Goal: Task Accomplishment & Management: Manage account settings

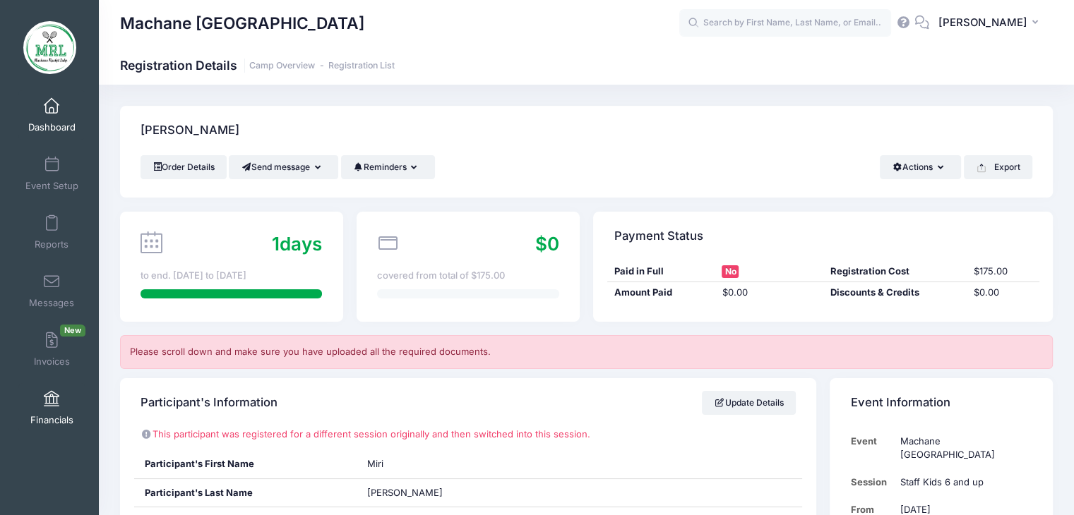
click at [52, 404] on span at bounding box center [52, 400] width 0 height 16
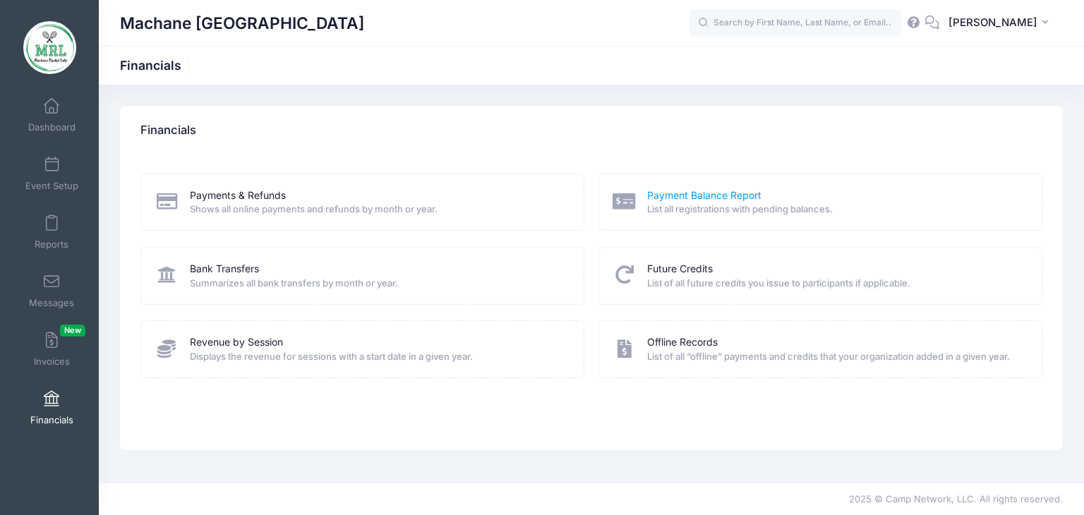
click at [716, 198] on link "Payment Balance Report" at bounding box center [704, 195] width 114 height 15
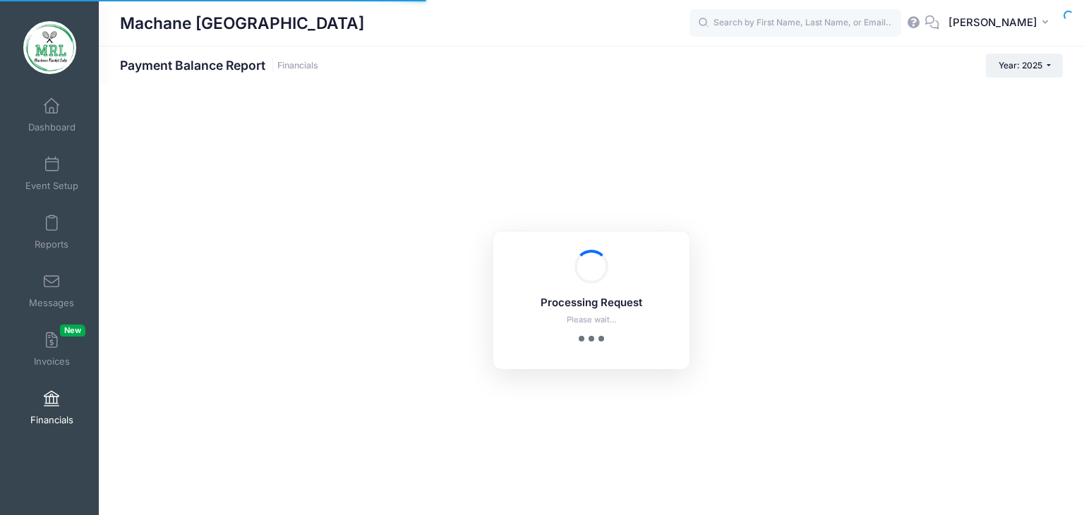
select select "10"
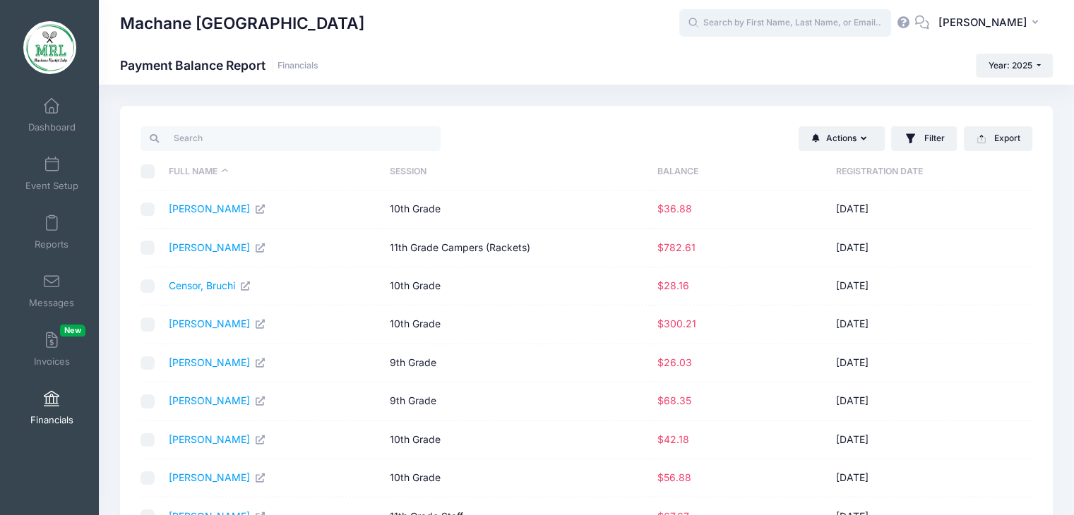
click at [763, 23] on input "text" at bounding box center [785, 23] width 212 height 28
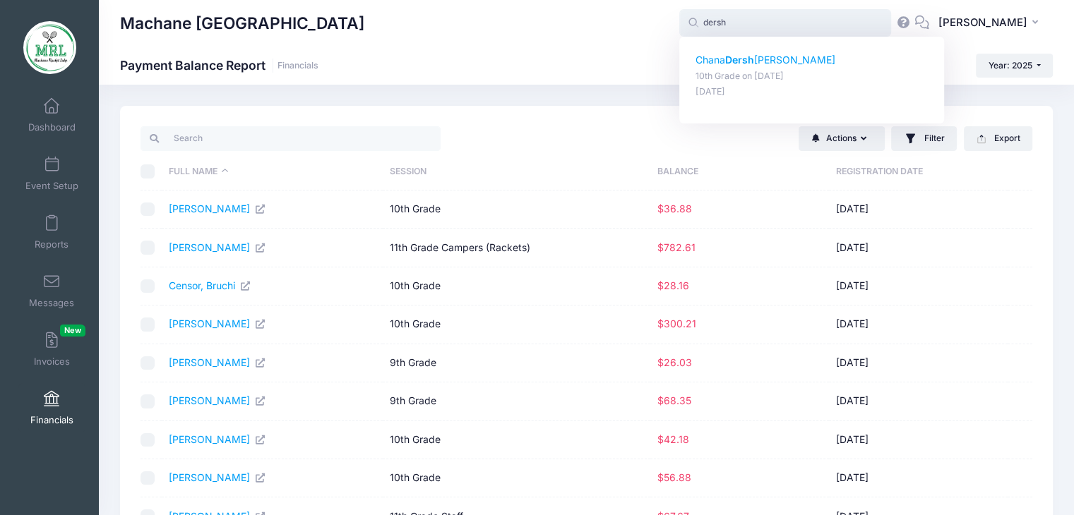
click at [734, 57] on strong "Dersh" at bounding box center [739, 60] width 29 height 12
type input "Chana Dershowitz (10th Grade, Aug-14, 2025)"
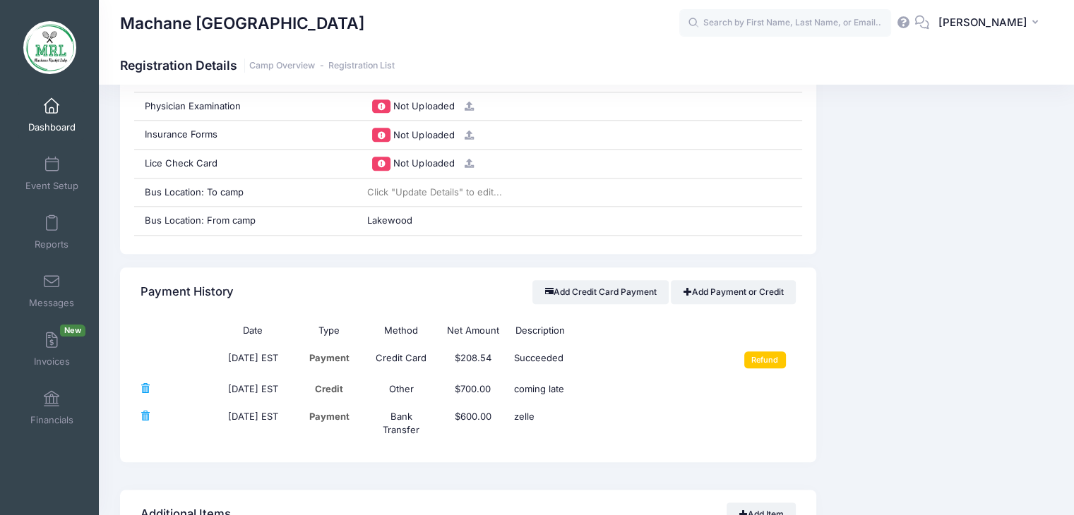
scroll to position [1577, 0]
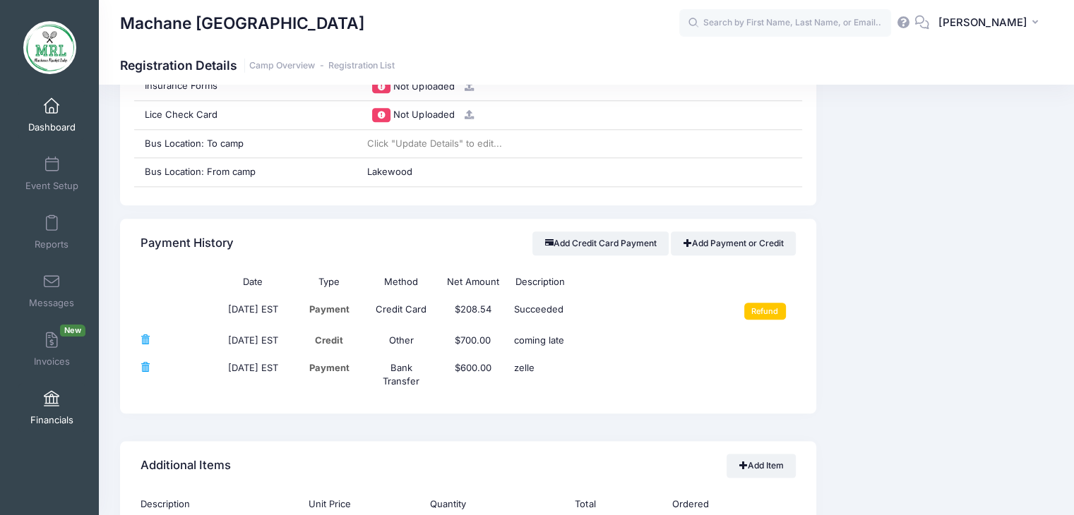
click at [52, 400] on span at bounding box center [52, 400] width 0 height 16
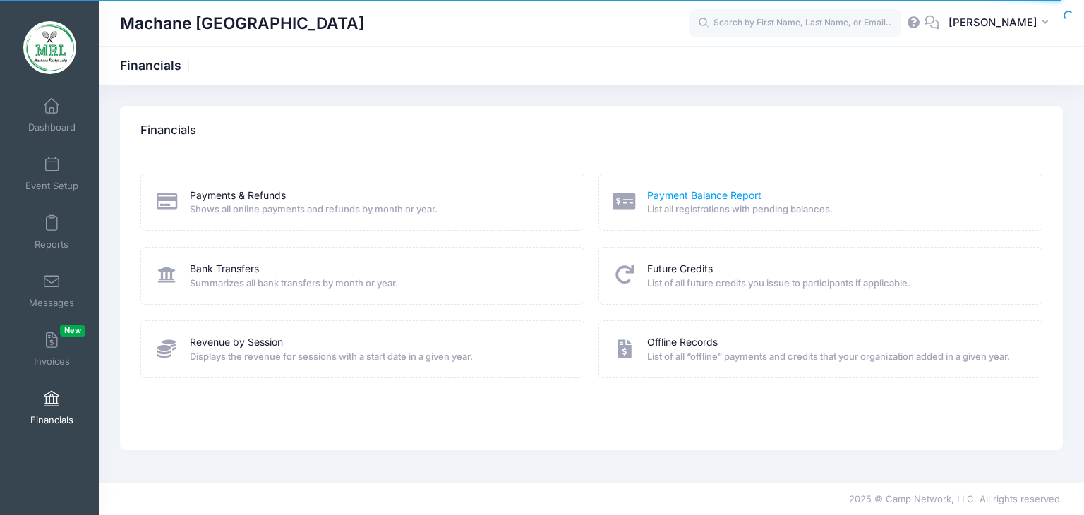
click at [714, 197] on link "Payment Balance Report" at bounding box center [704, 195] width 114 height 15
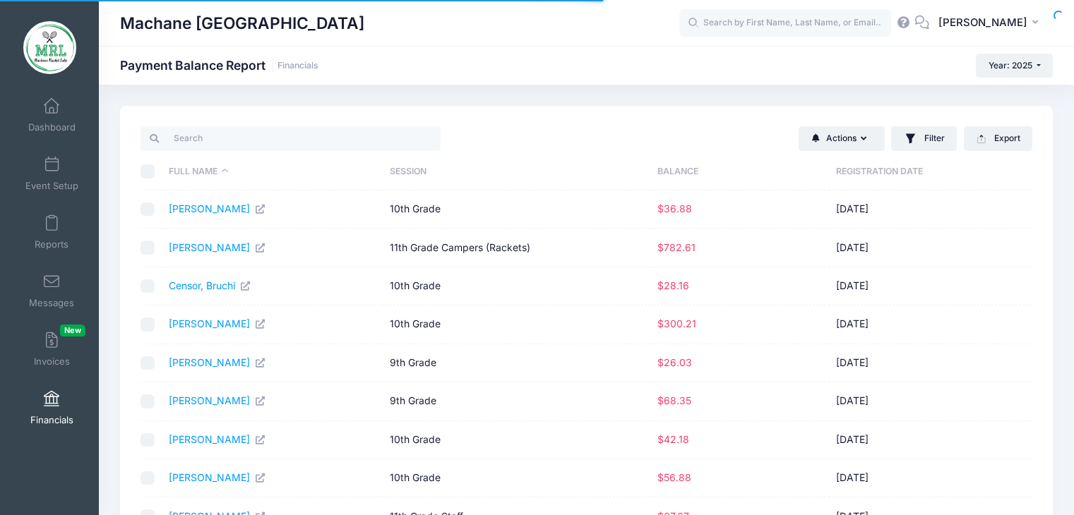
select select "10"
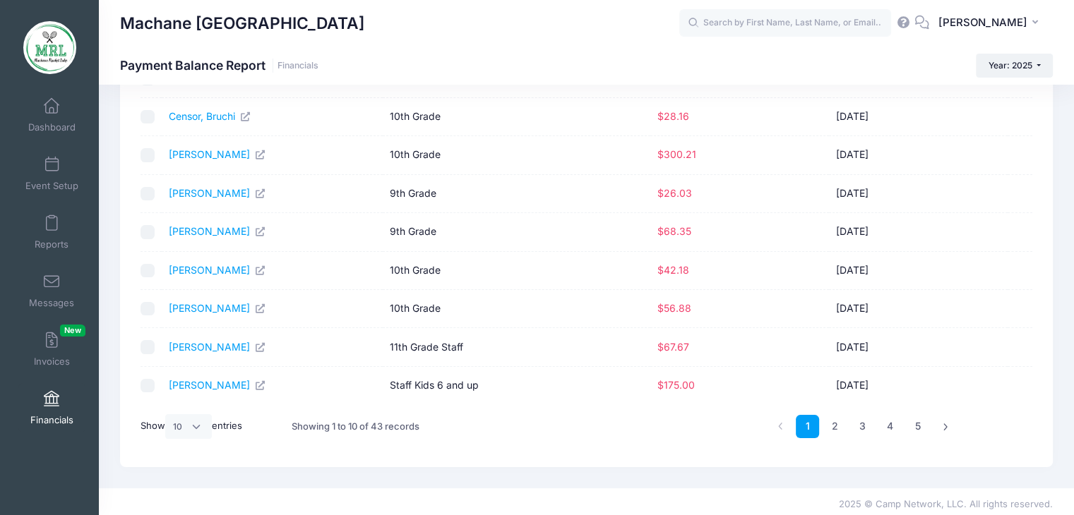
scroll to position [173, 0]
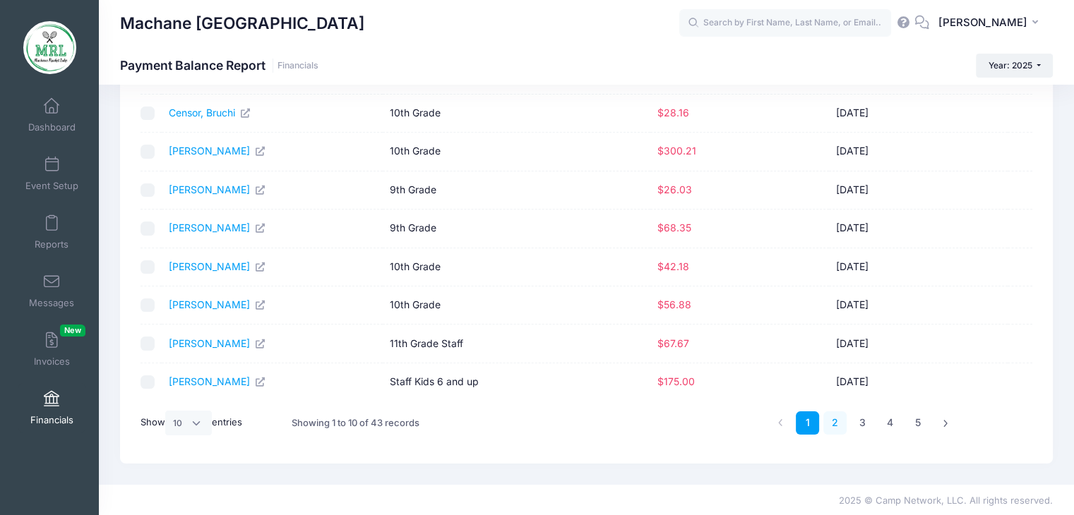
click at [833, 427] on link "2" at bounding box center [834, 423] width 23 height 23
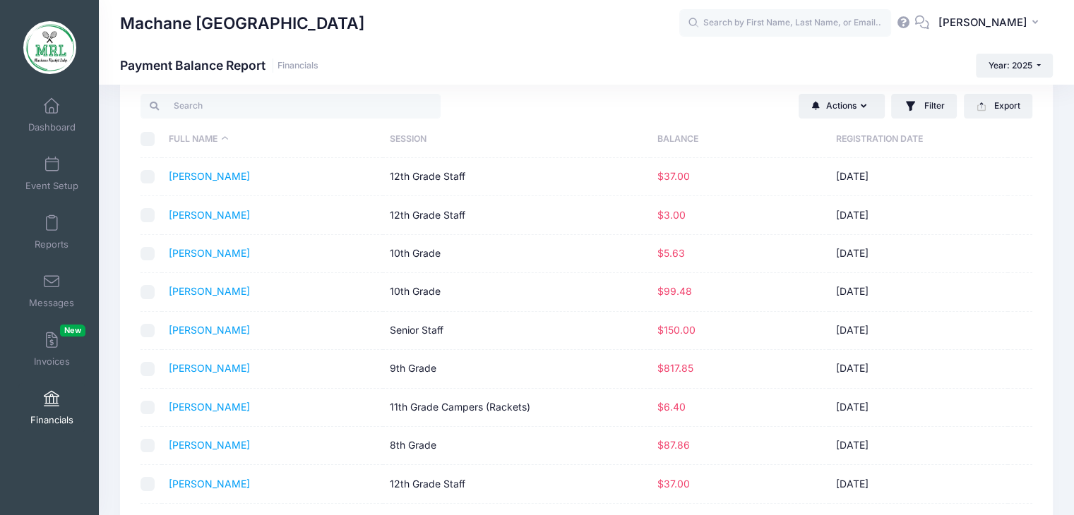
scroll to position [32, 0]
drag, startPoint x: 1067, startPoint y: 191, endPoint x: 1068, endPoint y: 205, distance: 14.1
click at [1068, 205] on div "Actions Send Payment Reminder Send Email Send SMS Filter Filter Options Session…" at bounding box center [586, 339] width 975 height 531
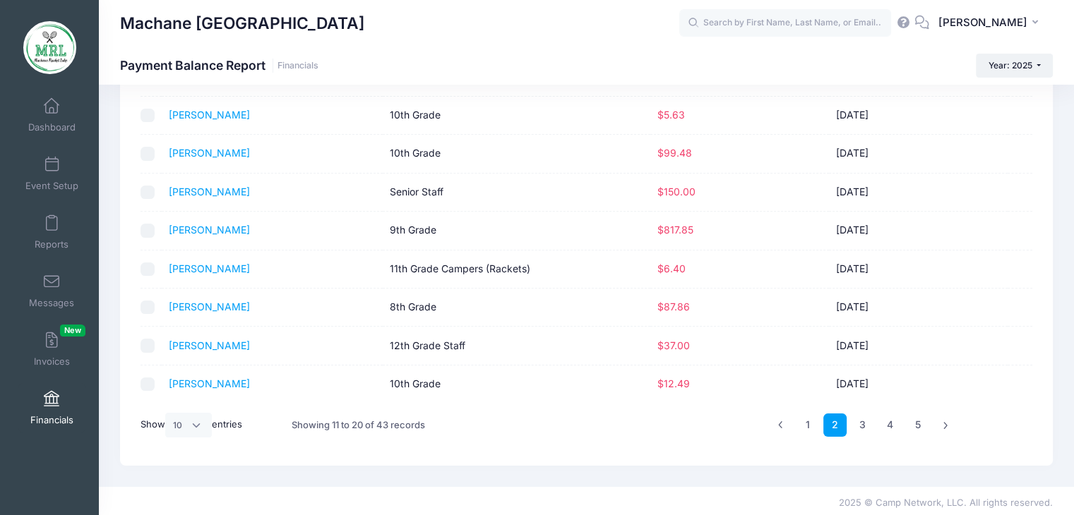
scroll to position [173, 0]
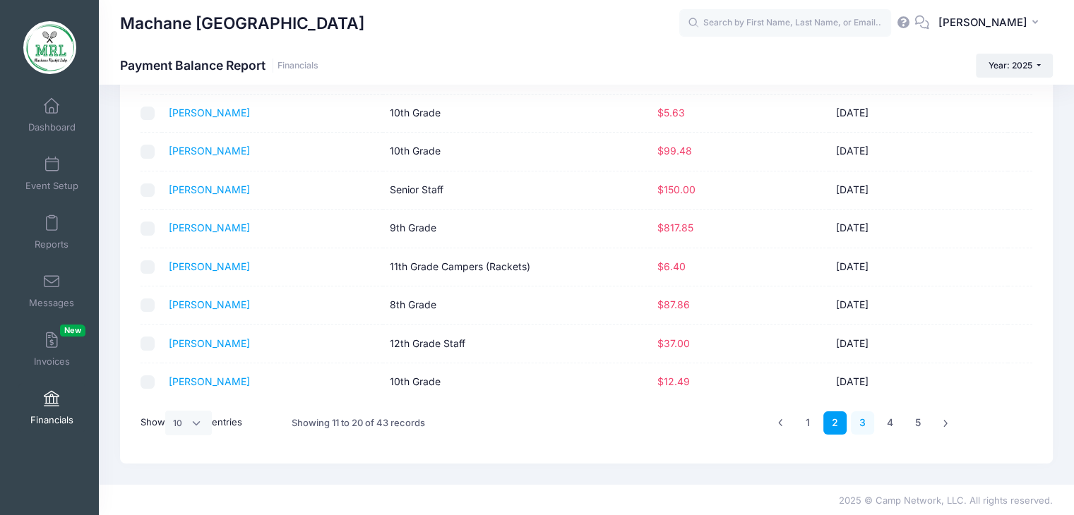
click at [861, 425] on link "3" at bounding box center [862, 423] width 23 height 23
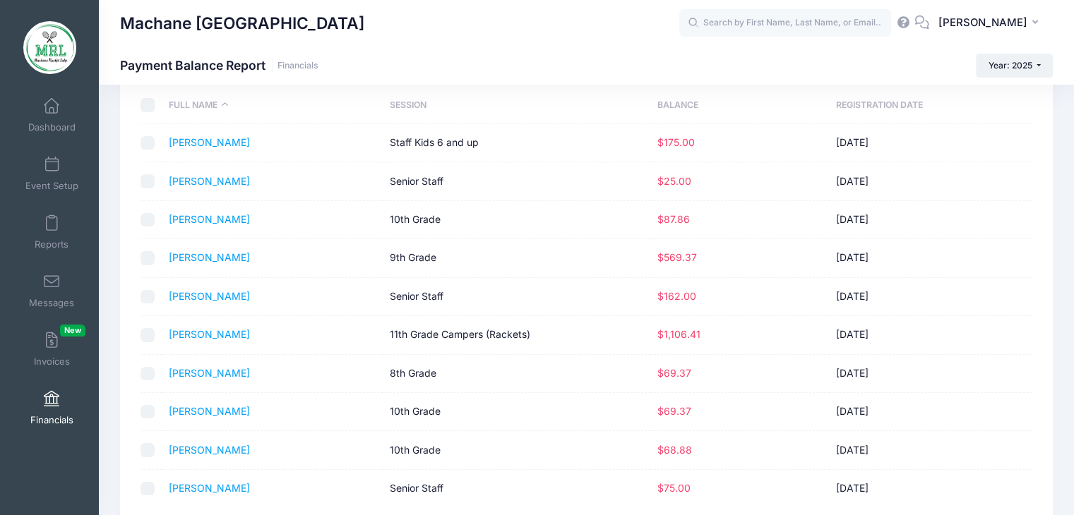
scroll to position [65, 0]
click at [184, 341] on link "Polansky, Liba" at bounding box center [209, 336] width 81 height 12
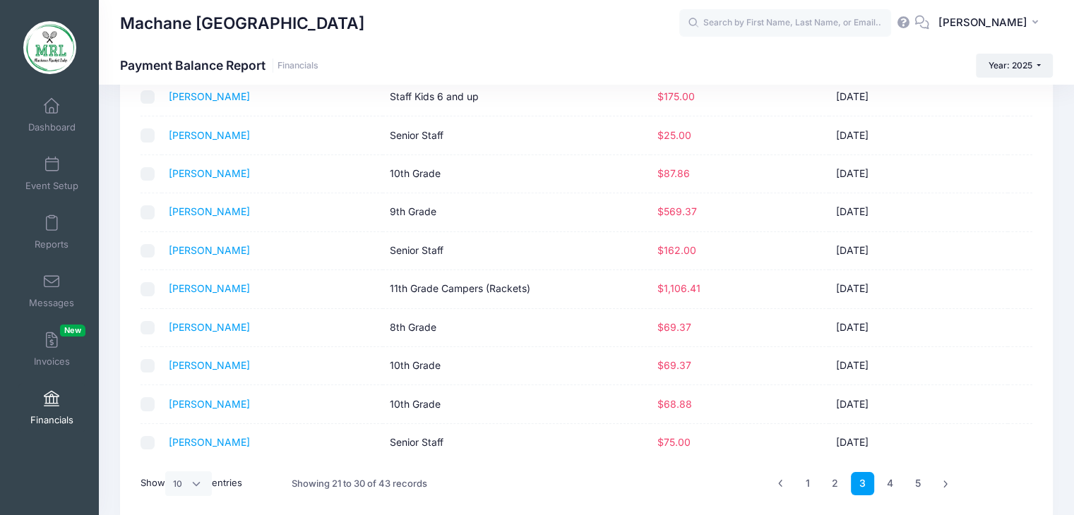
scroll to position [119, 0]
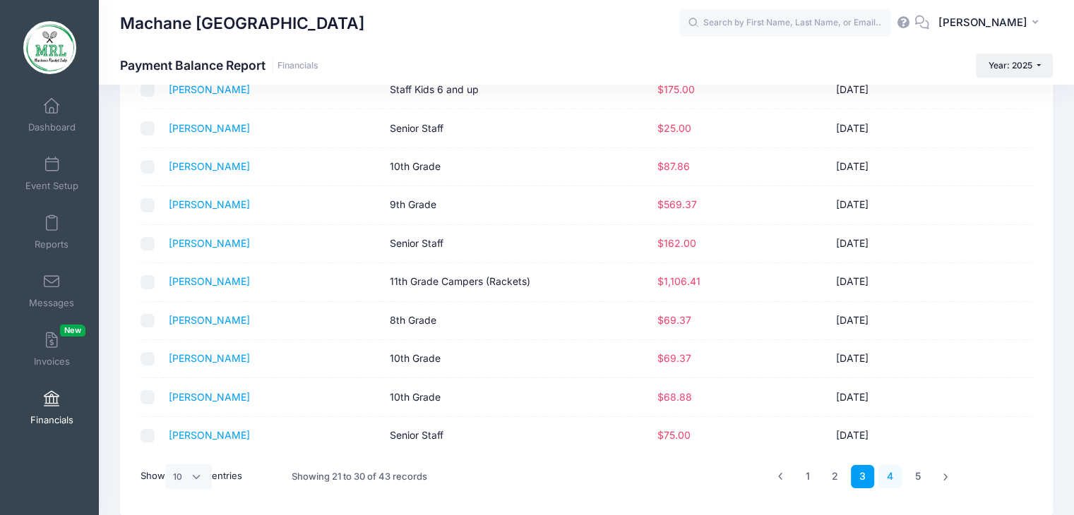
click at [889, 472] on link "4" at bounding box center [889, 476] width 23 height 23
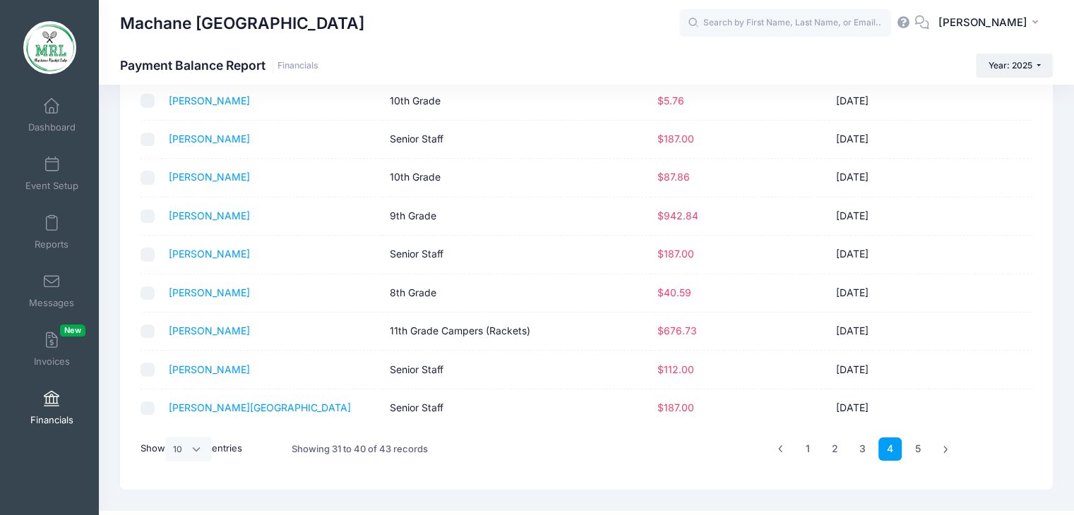
scroll to position [150, 0]
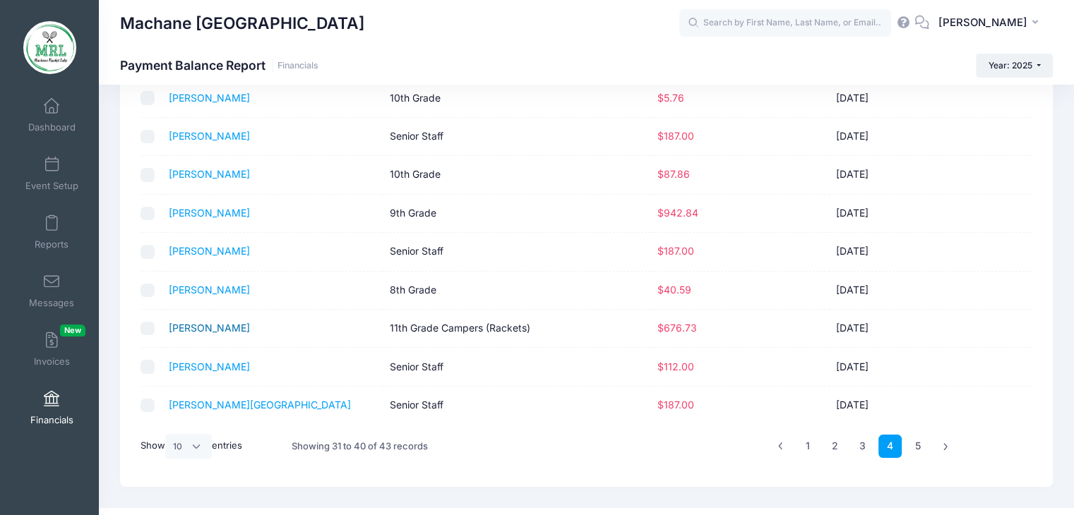
click at [212, 325] on link "Waltner, Sara" at bounding box center [209, 328] width 81 height 12
click at [203, 369] on link "Waxler, Bracha" at bounding box center [209, 367] width 81 height 12
click at [918, 446] on link "5" at bounding box center [917, 446] width 23 height 23
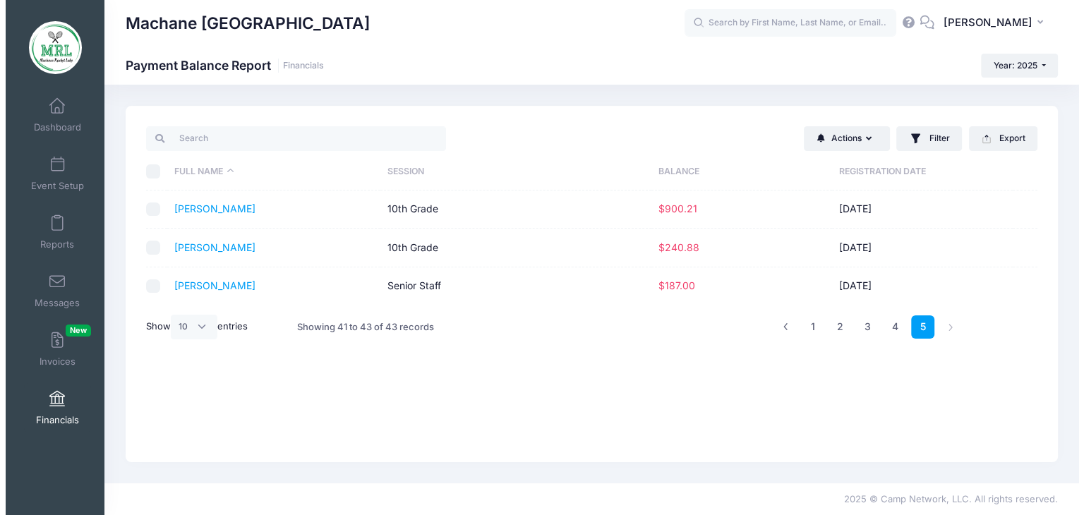
scroll to position [0, 0]
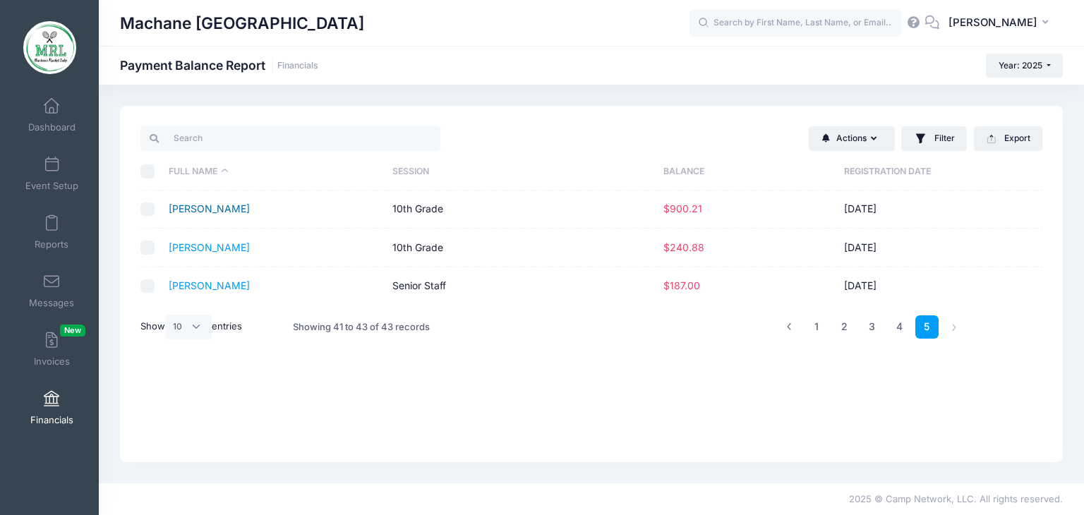
click at [212, 206] on link "Weisz, Faigy" at bounding box center [209, 209] width 81 height 12
click at [188, 210] on link "Weisz, Faigy" at bounding box center [209, 209] width 81 height 12
click at [816, 330] on link "1" at bounding box center [816, 327] width 23 height 23
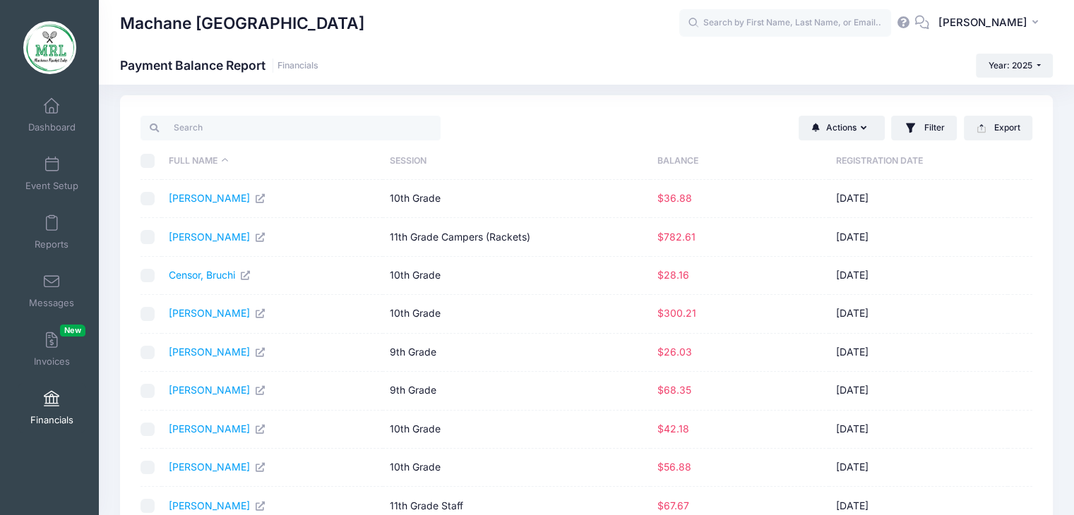
scroll to position [10, 0]
click at [200, 201] on link "Bertram, Aliza" at bounding box center [217, 199] width 97 height 12
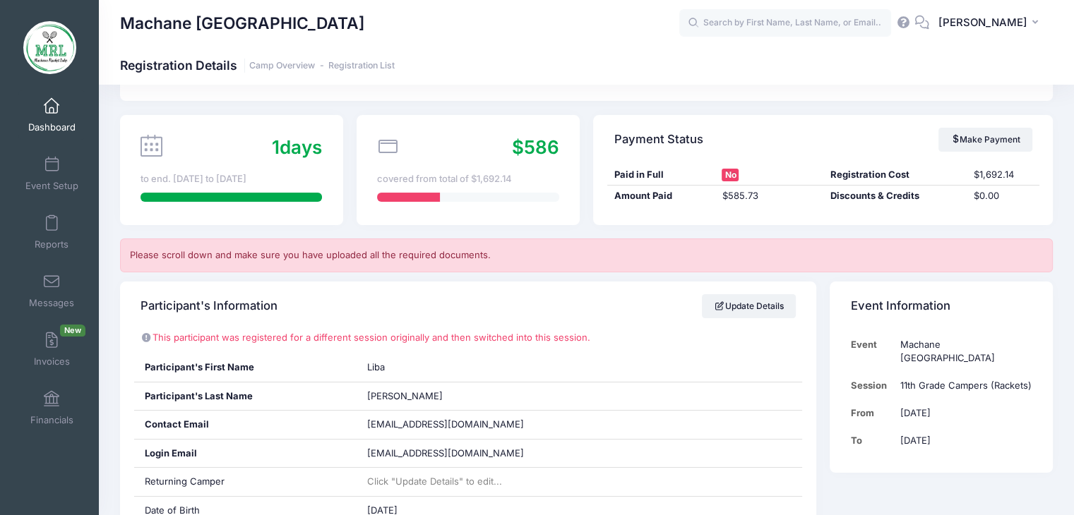
scroll to position [87, 0]
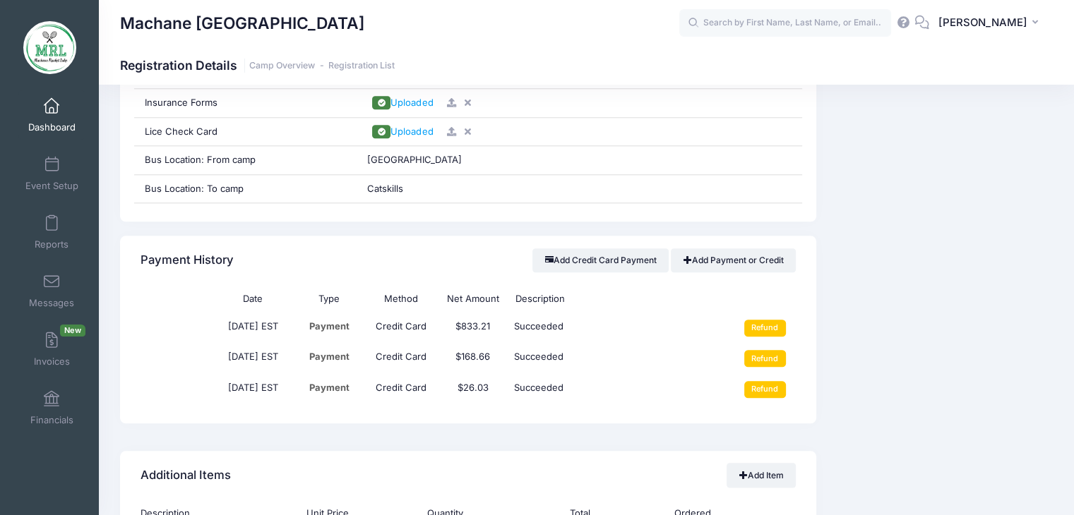
scroll to position [1441, 0]
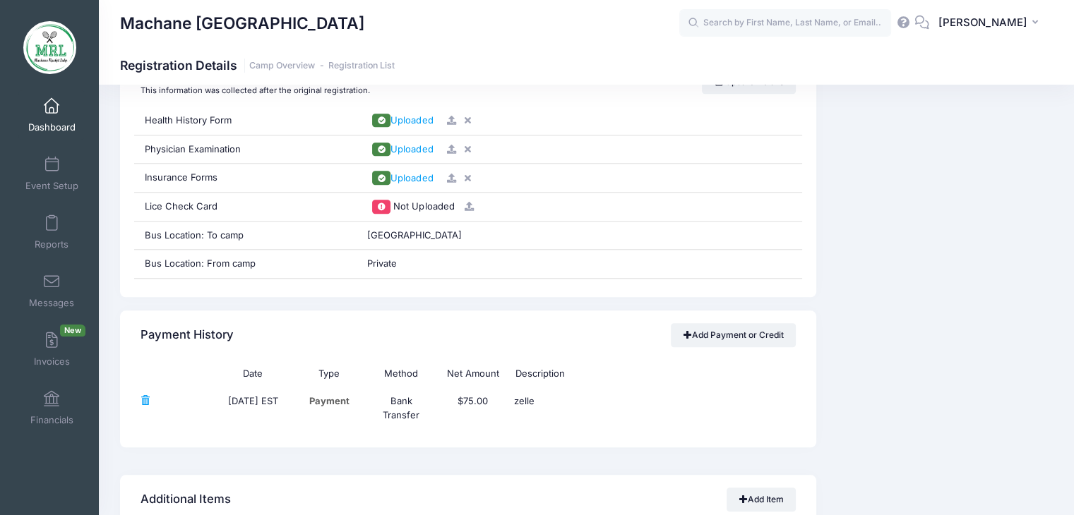
scroll to position [1424, 0]
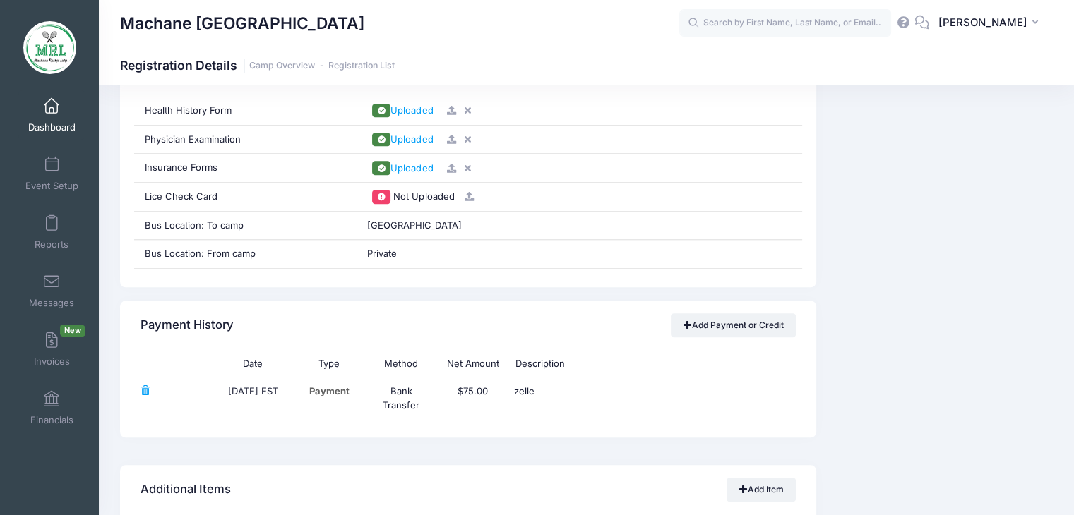
drag, startPoint x: 1072, startPoint y: 303, endPoint x: 1081, endPoint y: 325, distance: 24.1
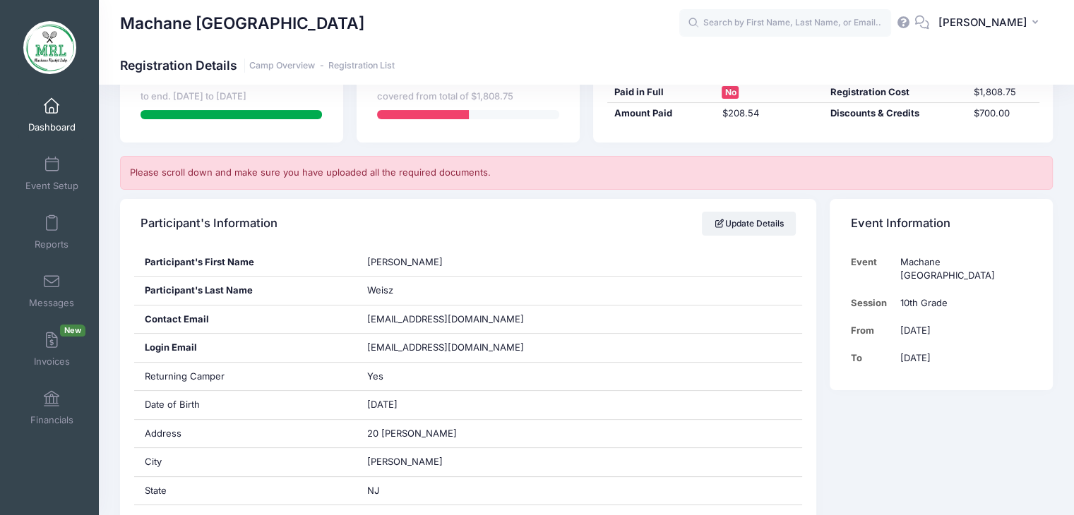
scroll to position [160, 0]
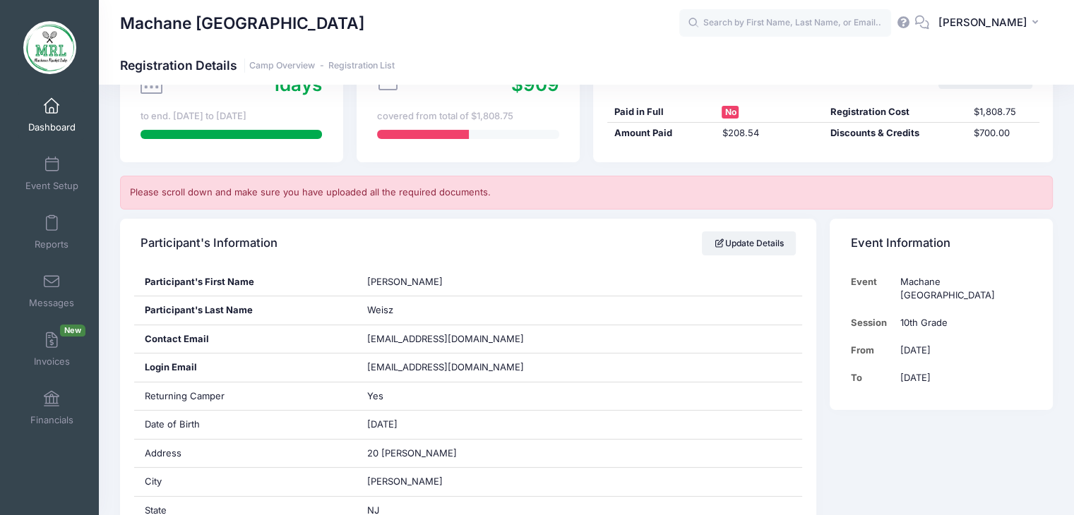
drag, startPoint x: 623, startPoint y: 54, endPoint x: 350, endPoint y: -51, distance: 292.5
click at [350, 0] on html "Processing Request Please wait... Processing Request Please wait... Processing …" at bounding box center [537, 97] width 1074 height 515
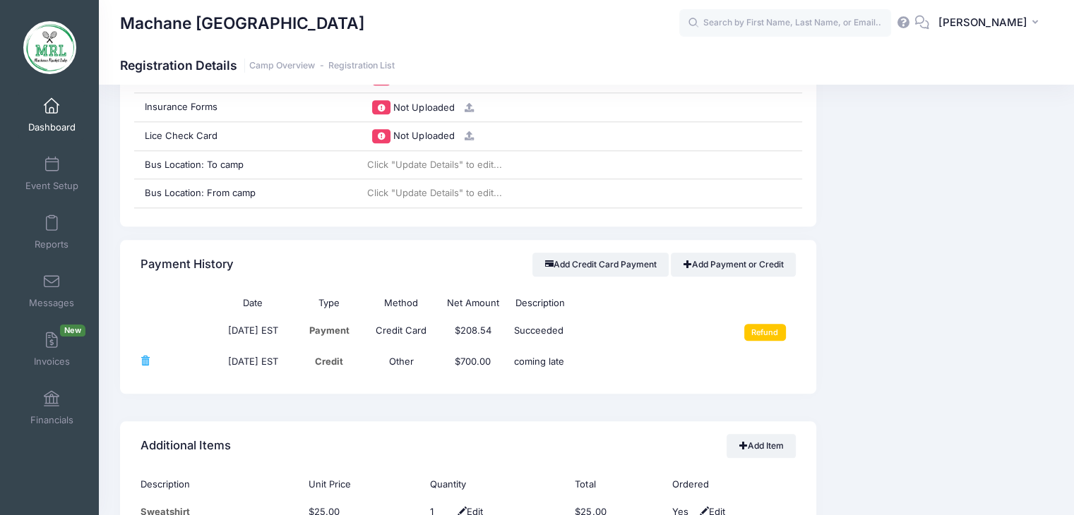
scroll to position [1543, 0]
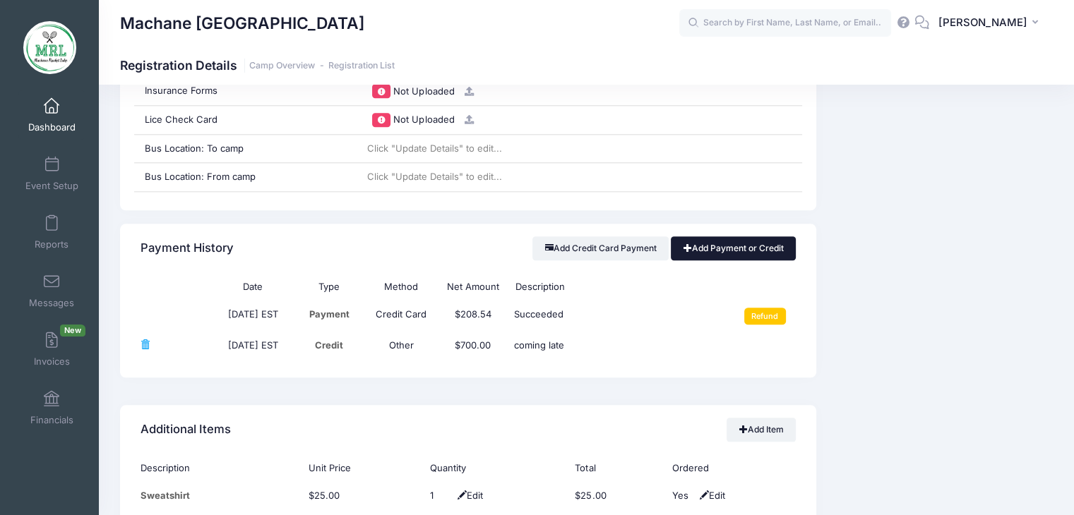
click at [740, 245] on link "Add Payment or Credit" at bounding box center [733, 248] width 125 height 24
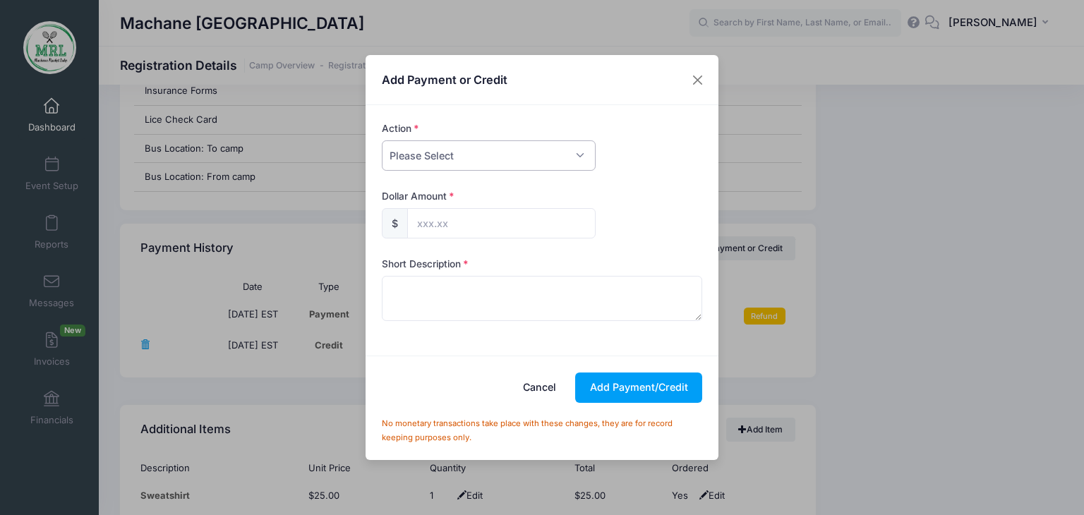
click at [576, 153] on select "Please Select Payment Credit Refund (Offline)" at bounding box center [489, 155] width 214 height 30
select select "credit"
click at [382, 140] on select "Please Select Payment Credit Refund (Offline)" at bounding box center [489, 155] width 214 height 30
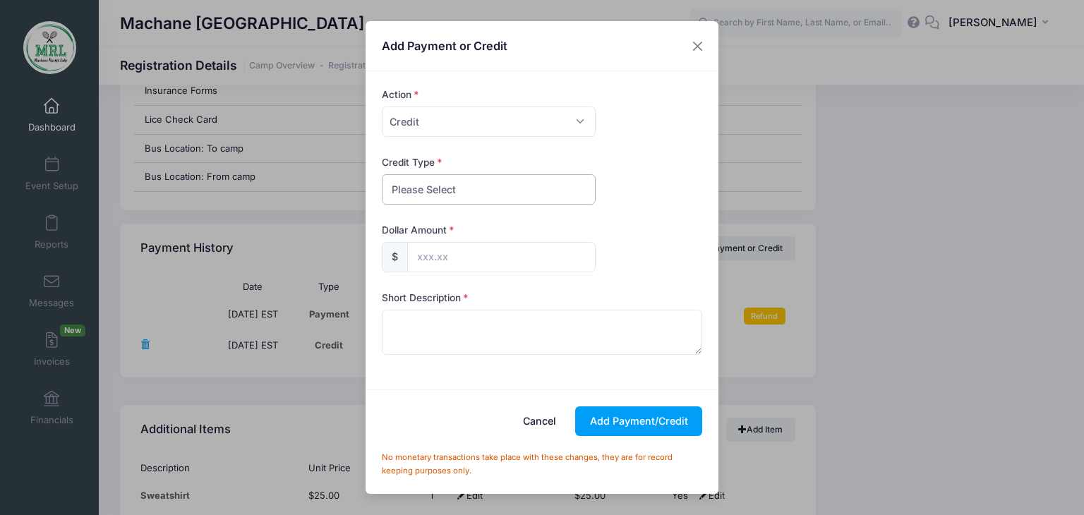
click at [531, 190] on select "Please Select Discount Scholarship Other" at bounding box center [489, 189] width 214 height 30
select select "discount"
click at [382, 174] on select "Please Select Discount Scholarship Other" at bounding box center [489, 189] width 214 height 30
click at [472, 255] on input "text" at bounding box center [501, 257] width 188 height 30
type input "850.00"
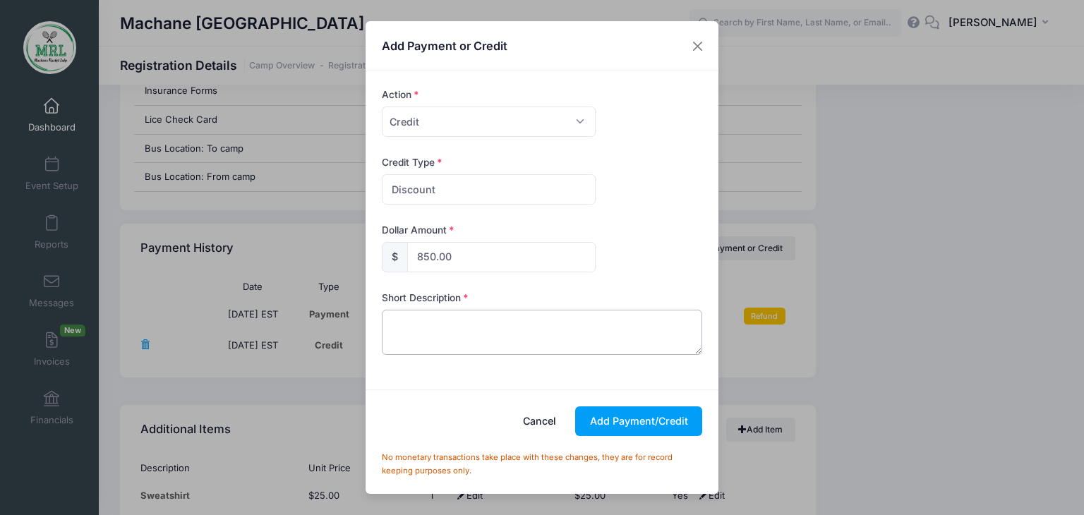
click at [413, 329] on textarea at bounding box center [542, 332] width 321 height 45
type textarea "discount"
click at [621, 422] on button "Add Payment/Credit" at bounding box center [638, 422] width 127 height 30
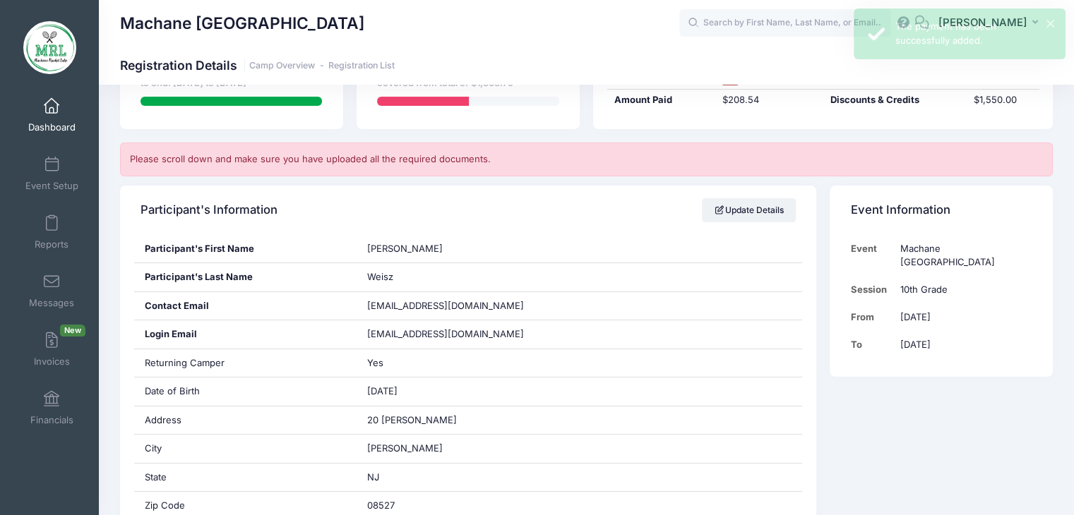
scroll to position [4, 0]
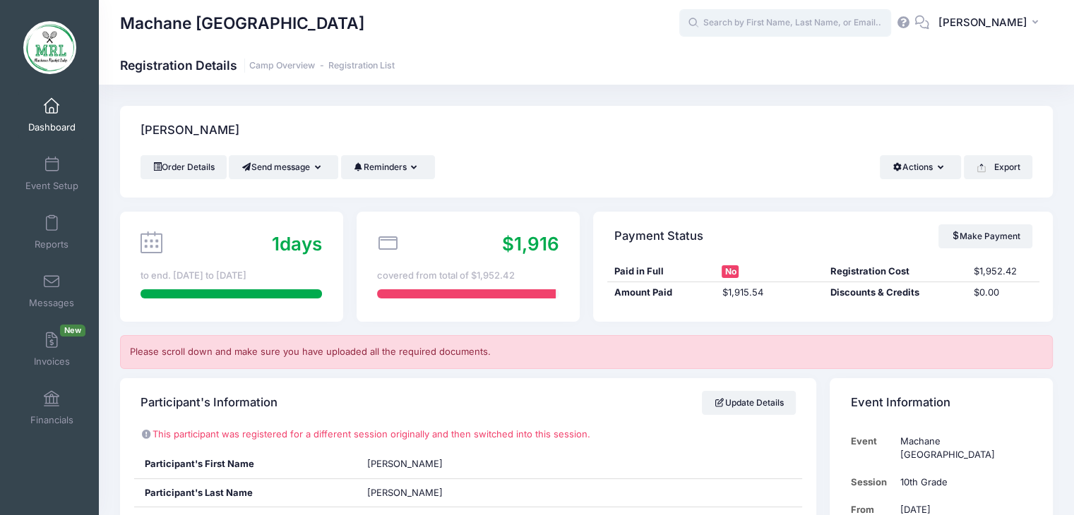
click at [749, 24] on input "text" at bounding box center [785, 23] width 212 height 28
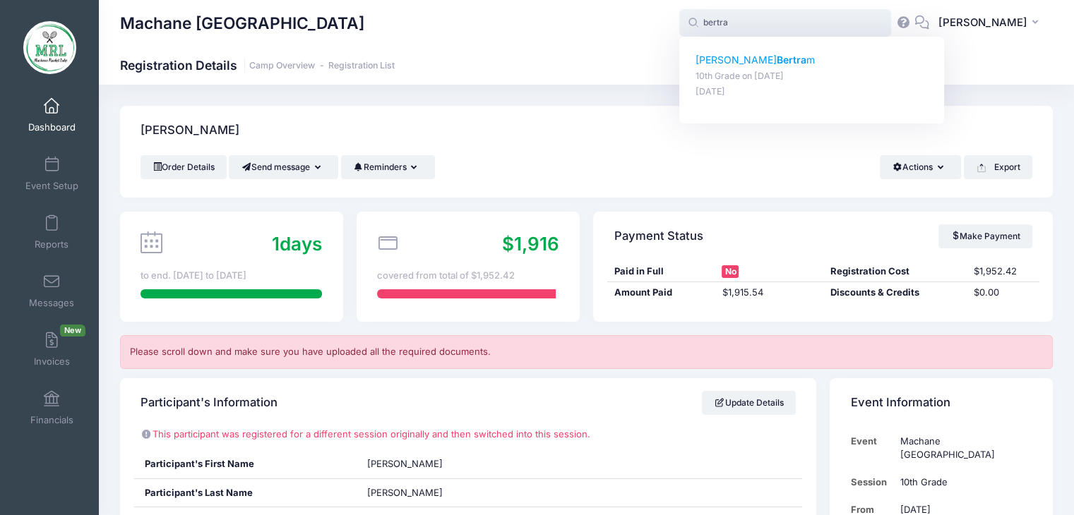
click at [776, 65] on strong "Bertra" at bounding box center [791, 60] width 30 height 12
type input "[PERSON_NAME] (10th Grade, [DATE])"
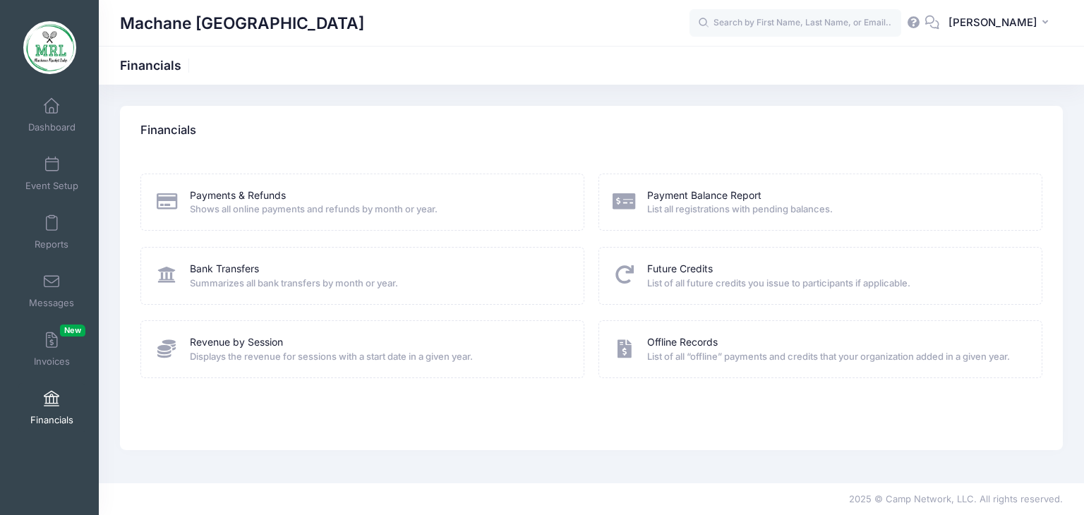
click at [695, 203] on span "List all registrations with pending balances." at bounding box center [835, 210] width 376 height 14
click at [691, 196] on link "Payment Balance Report" at bounding box center [704, 195] width 114 height 15
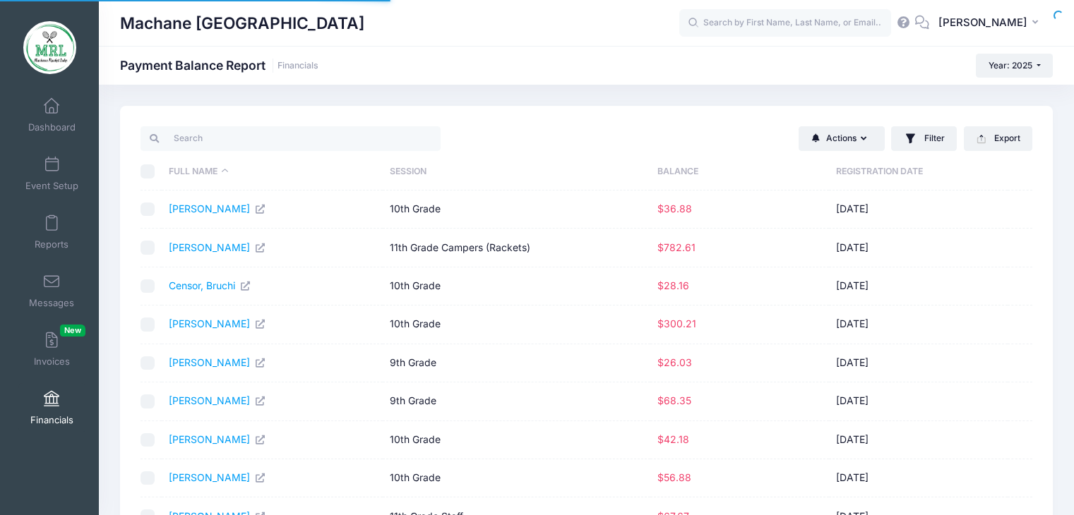
select select "10"
click at [1000, 141] on button "Export" at bounding box center [998, 138] width 68 height 24
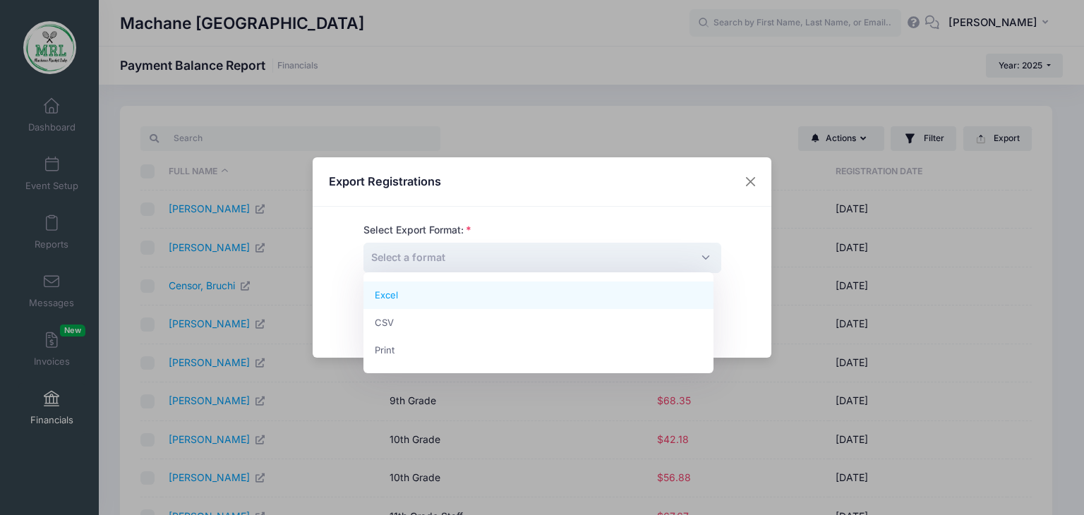
click at [622, 256] on span "Select a format" at bounding box center [543, 258] width 358 height 30
select select "excel"
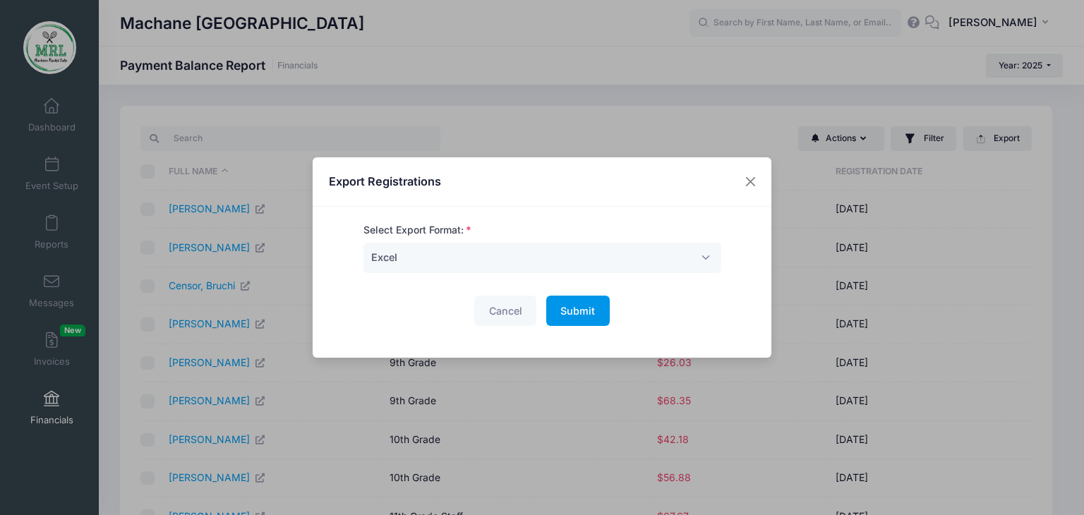
click at [577, 306] on span "Submit" at bounding box center [577, 311] width 35 height 12
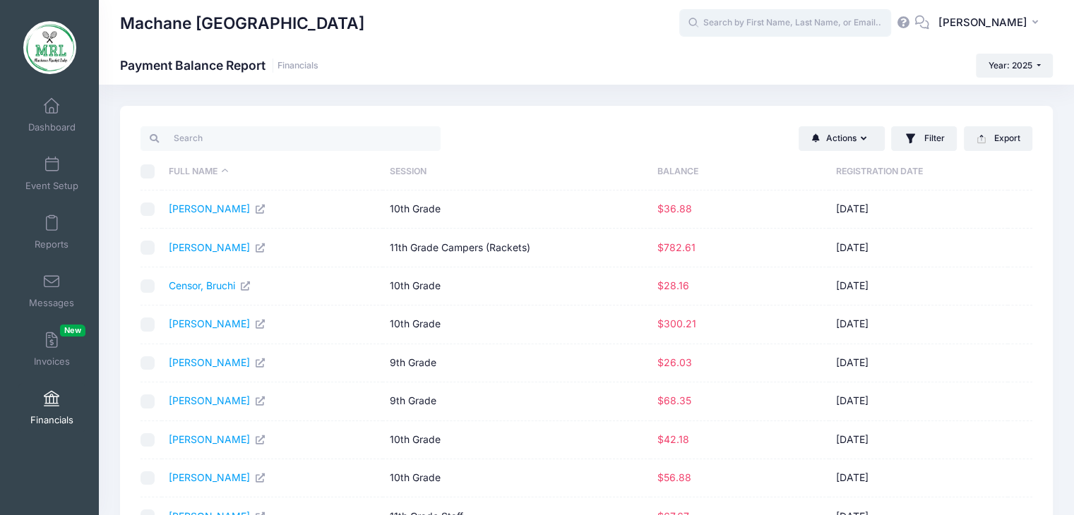
click at [738, 27] on input "text" at bounding box center [785, 23] width 212 height 28
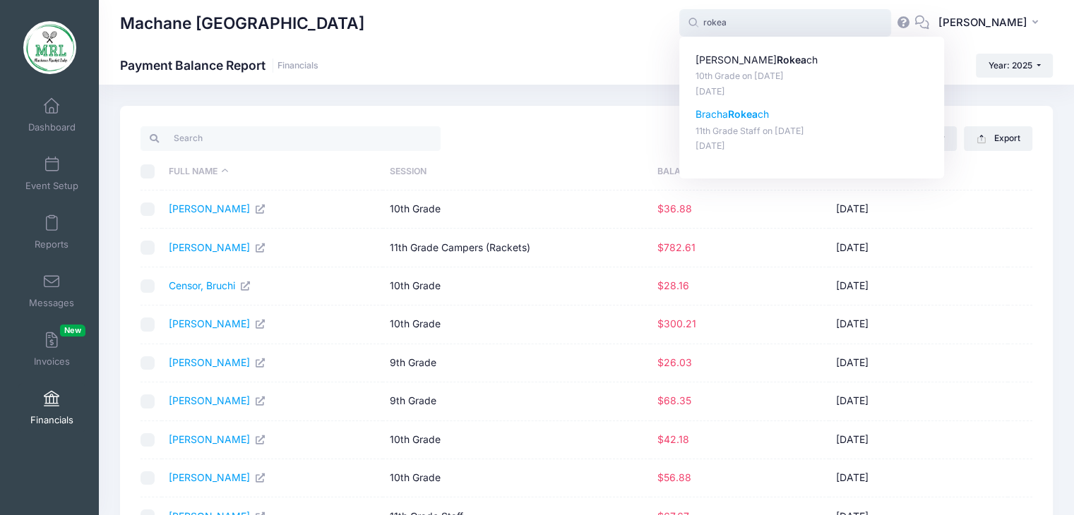
click at [755, 118] on strong "Rokea" at bounding box center [743, 114] width 30 height 12
type input "Bracha Rokeach (11th Grade Staff, Aug-14, 2025)"
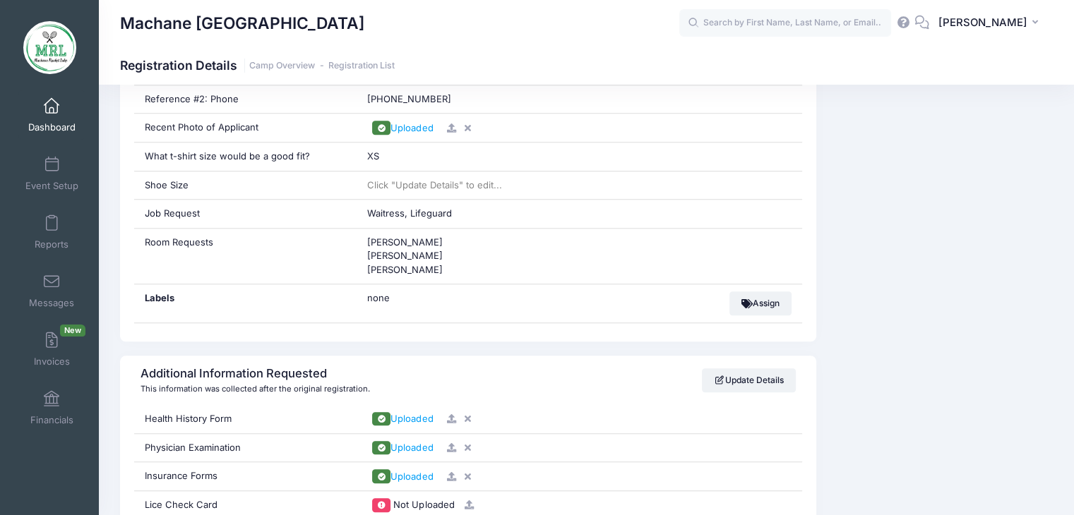
scroll to position [1218, 0]
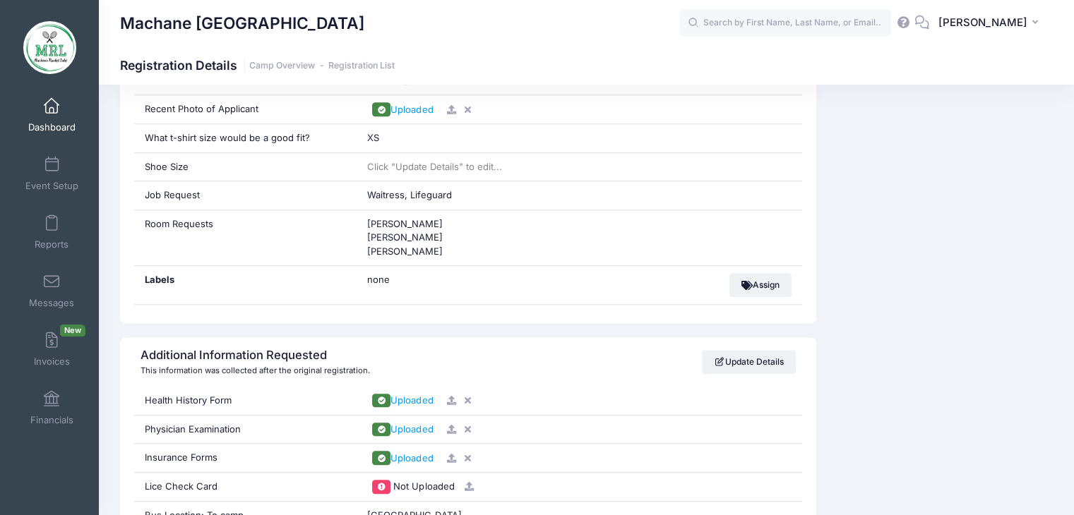
click at [1036, 268] on div "Event Information Event Machane Racket Lake Session 11th Grade Staff From Aug 1…" at bounding box center [941, 456] width 236 height 2593
click at [52, 108] on span at bounding box center [52, 107] width 0 height 16
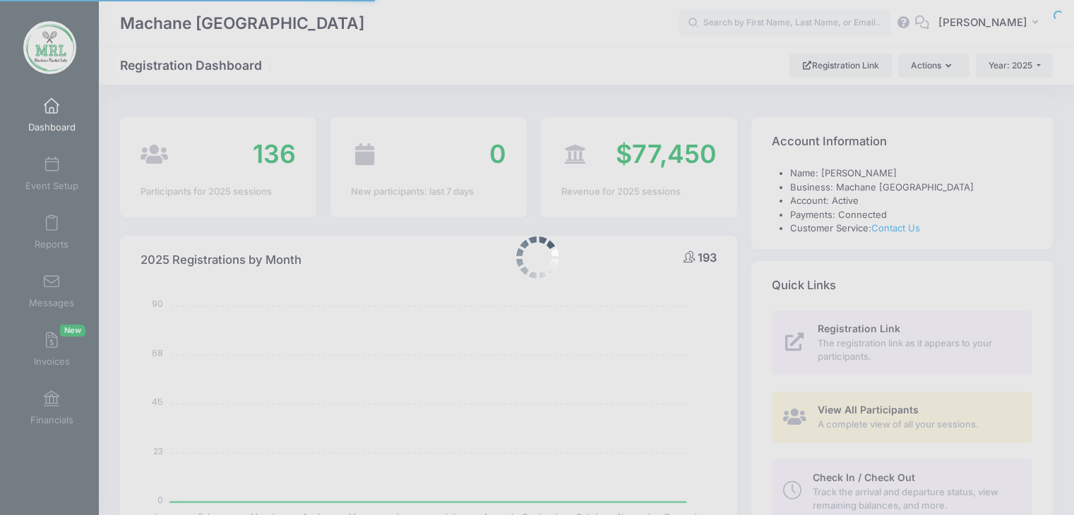
select select
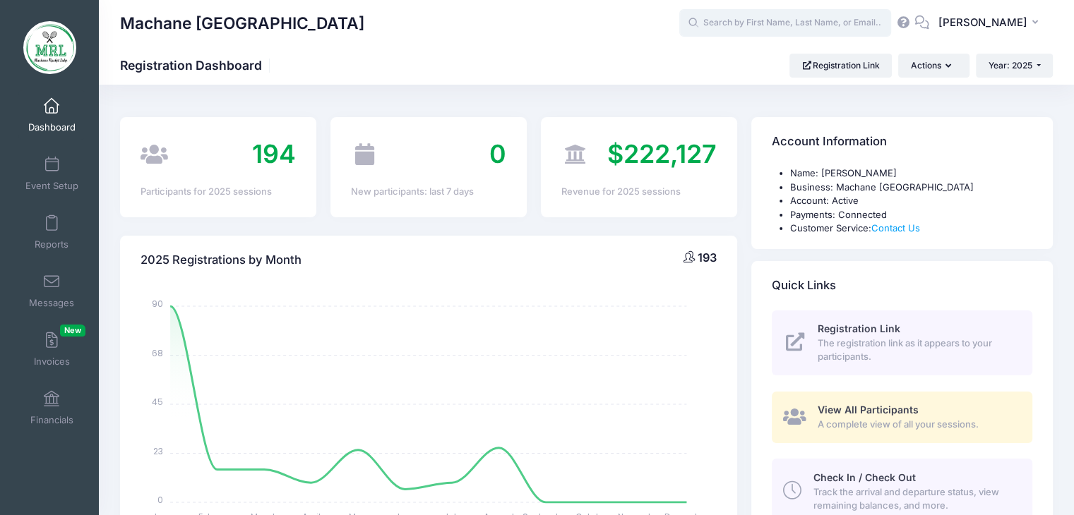
click at [777, 28] on input "text" at bounding box center [785, 23] width 212 height 28
click at [52, 402] on span at bounding box center [52, 400] width 0 height 16
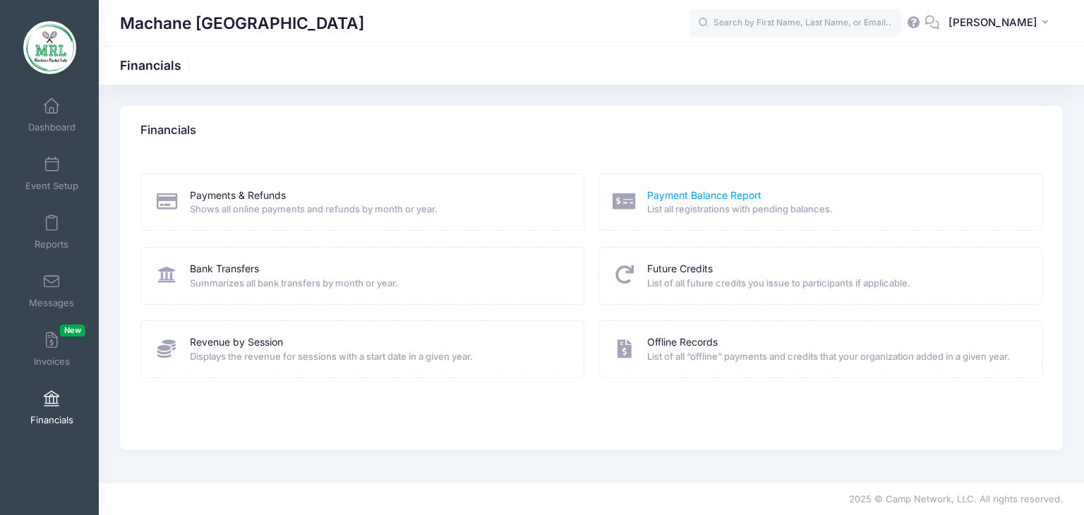
click at [713, 196] on link "Payment Balance Report" at bounding box center [704, 195] width 114 height 15
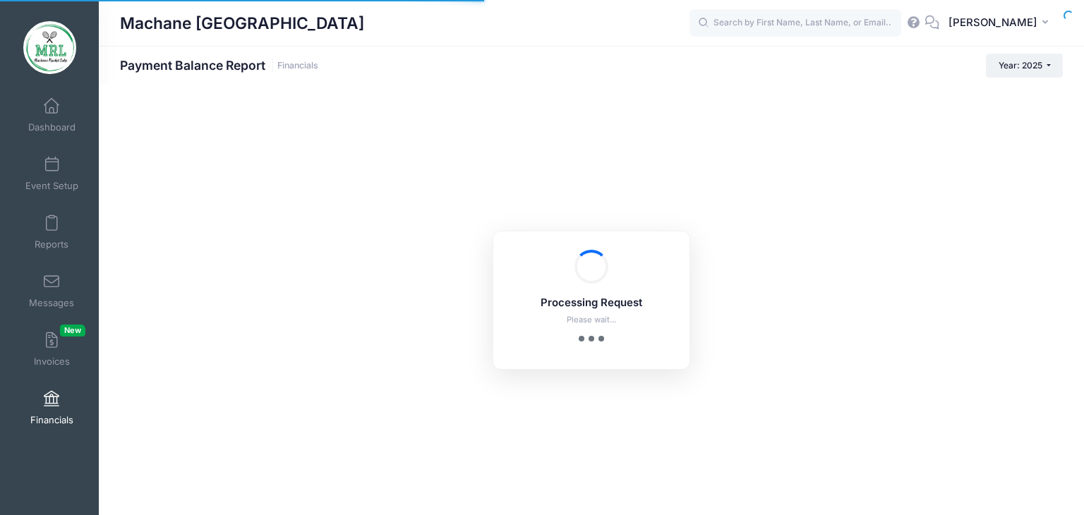
select select "10"
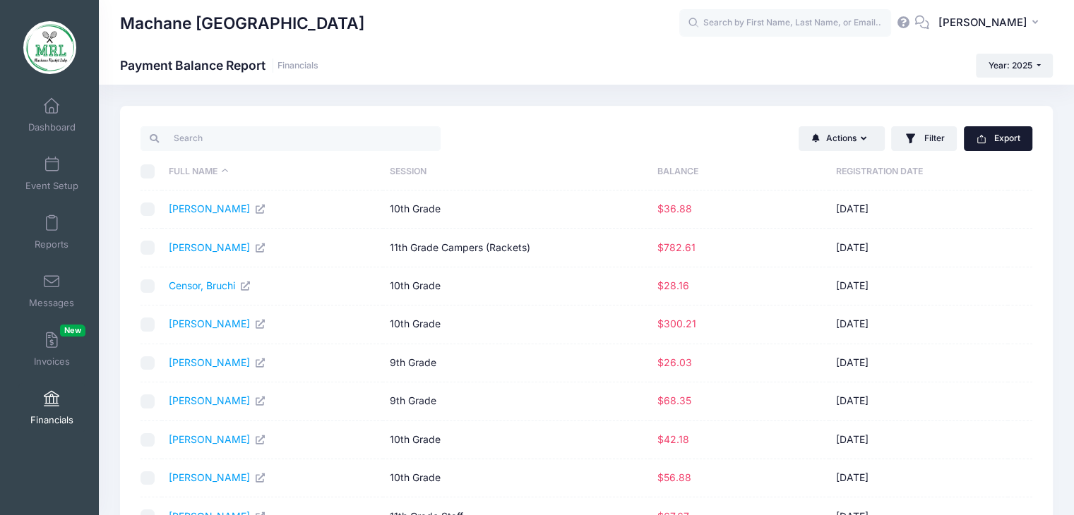
click at [1002, 139] on button "Export" at bounding box center [998, 138] width 68 height 24
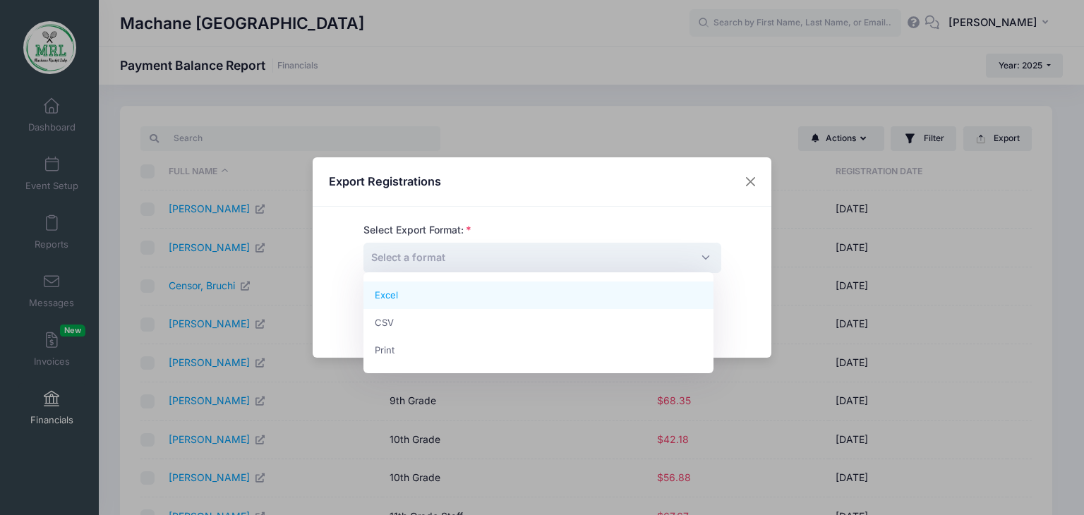
click at [545, 260] on span "Select a format" at bounding box center [543, 258] width 358 height 30
select select "excel"
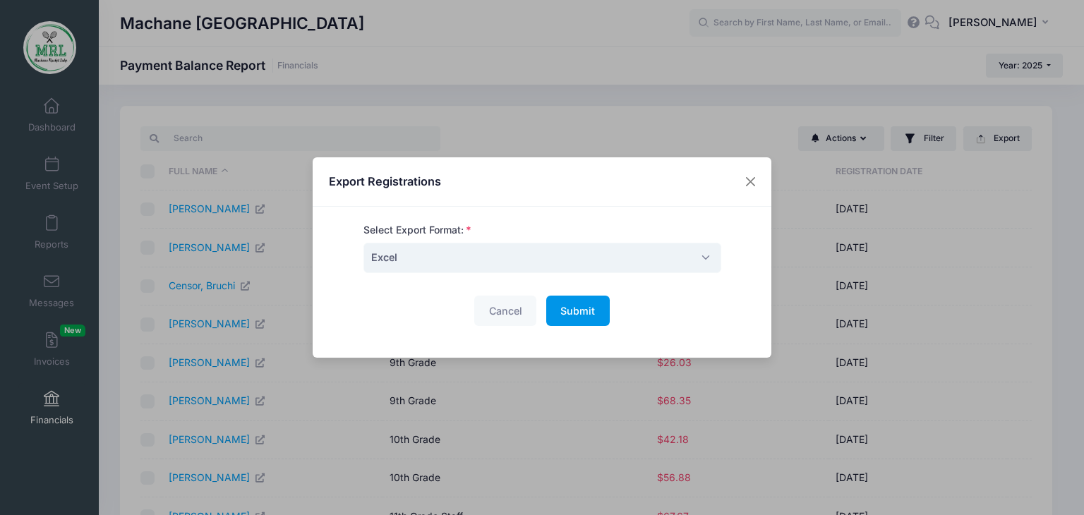
click at [577, 314] on span "Submit" at bounding box center [577, 311] width 35 height 12
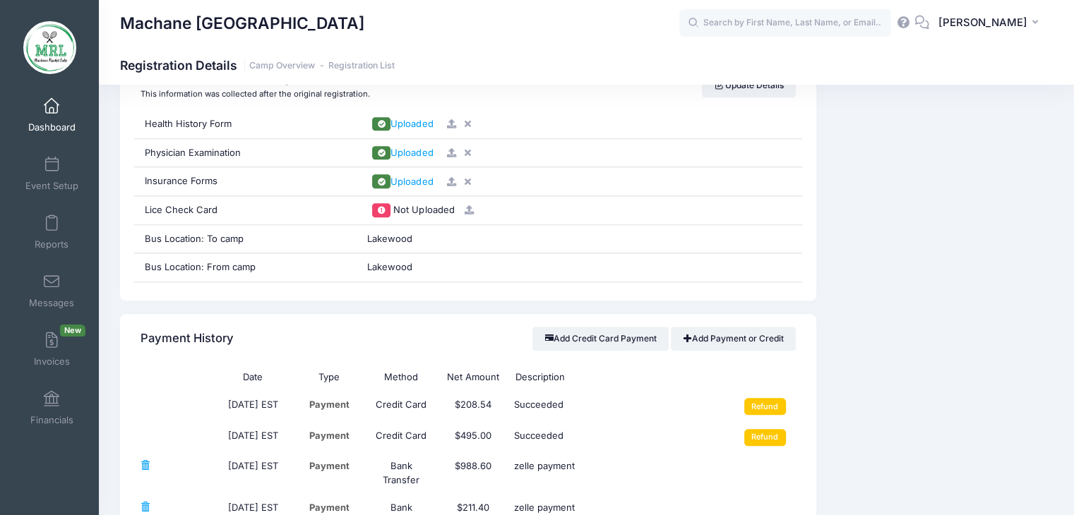
scroll to position [1501, 0]
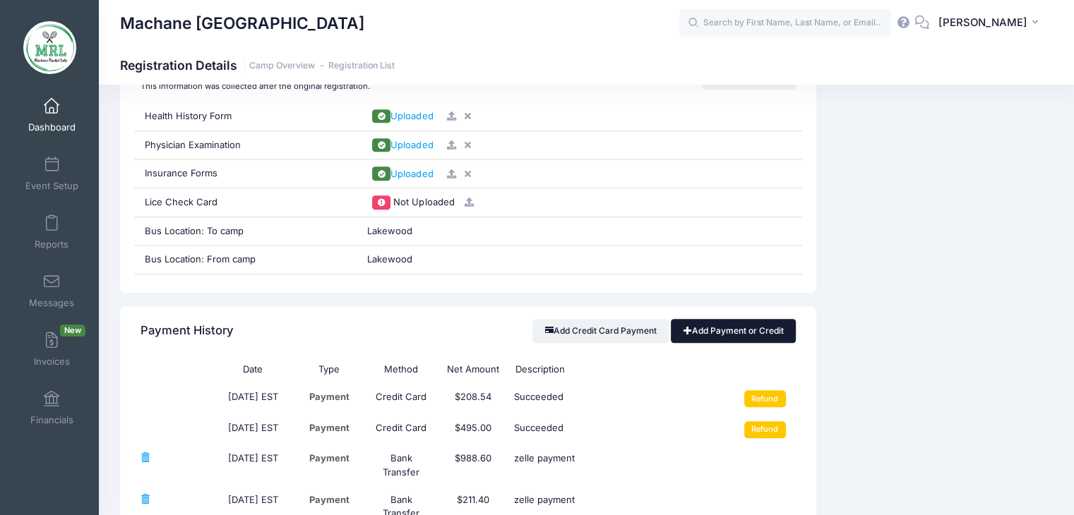
click at [726, 325] on link "Add Payment or Credit" at bounding box center [733, 331] width 125 height 24
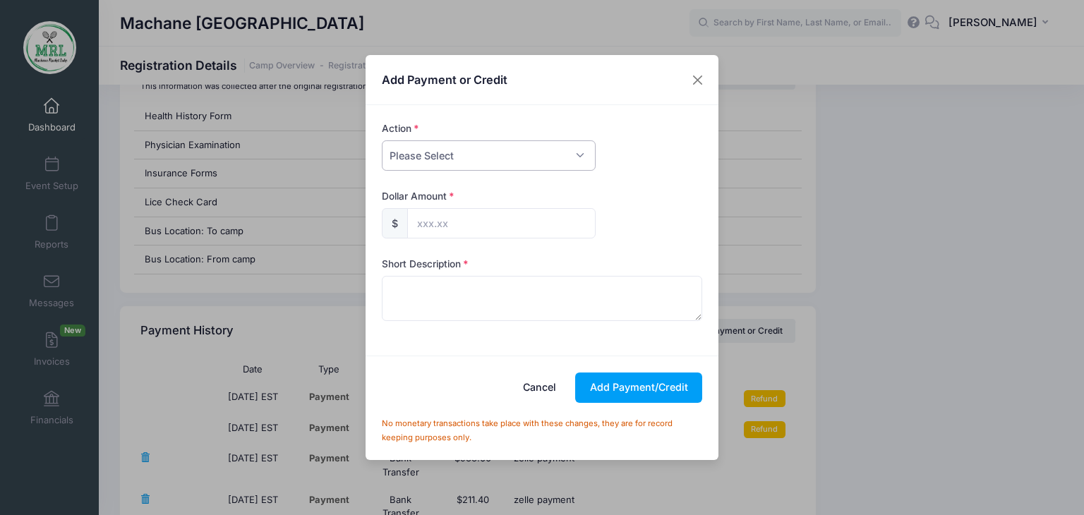
click at [579, 150] on select "Please Select Payment Credit Refund (Offline)" at bounding box center [489, 155] width 214 height 30
select select "credit"
click at [382, 140] on select "Please Select Payment Credit Refund (Offline)" at bounding box center [489, 155] width 214 height 30
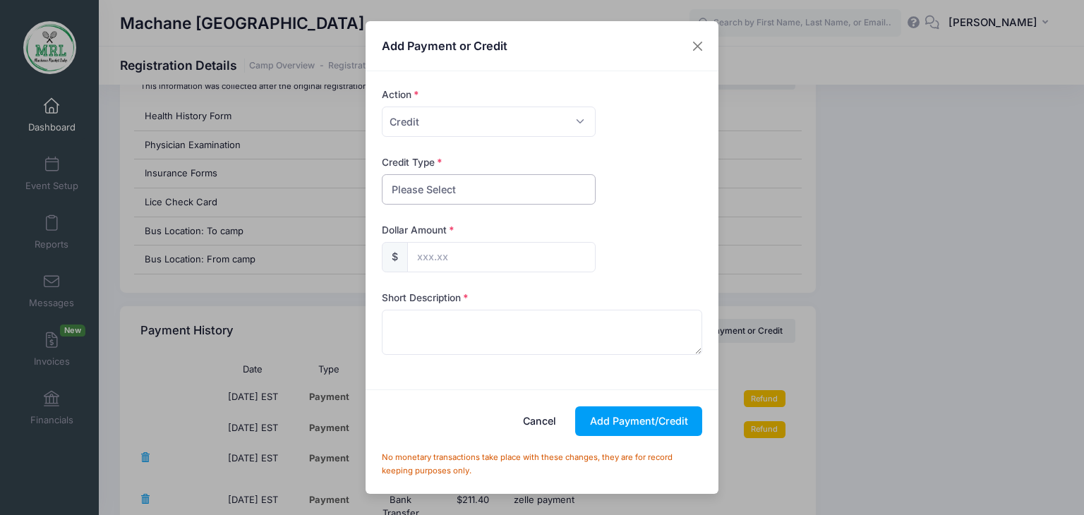
click at [474, 189] on select "Please Select Discount Scholarship Other" at bounding box center [489, 189] width 214 height 30
select select "discount"
click at [382, 174] on select "Please Select Discount Scholarship Other" at bounding box center [489, 189] width 214 height 30
click at [438, 257] on input "text" at bounding box center [501, 257] width 188 height 30
type input "36.99"
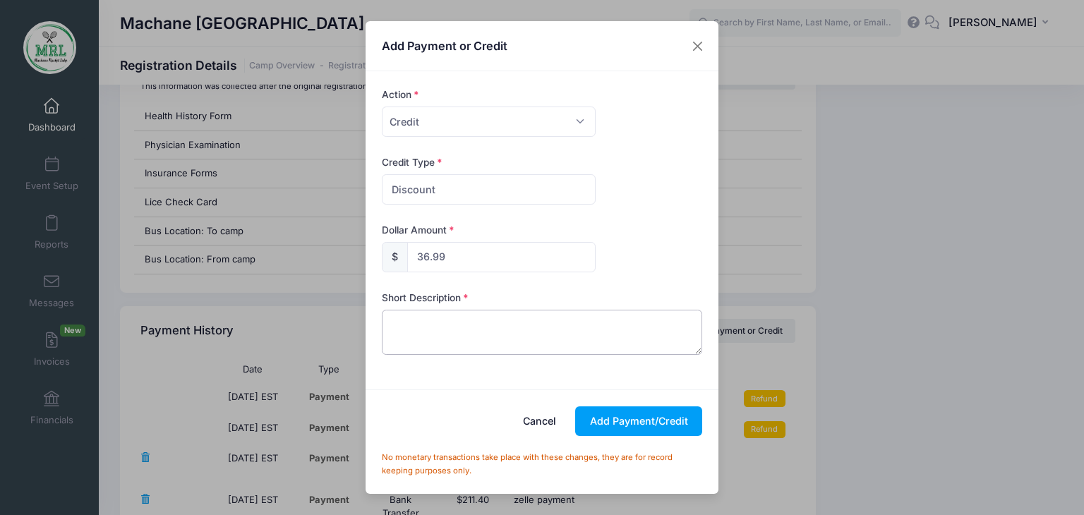
click at [404, 325] on textarea at bounding box center [542, 332] width 321 height 45
type textarea "credit"
click at [643, 431] on button "Add Payment/Credit" at bounding box center [638, 422] width 127 height 30
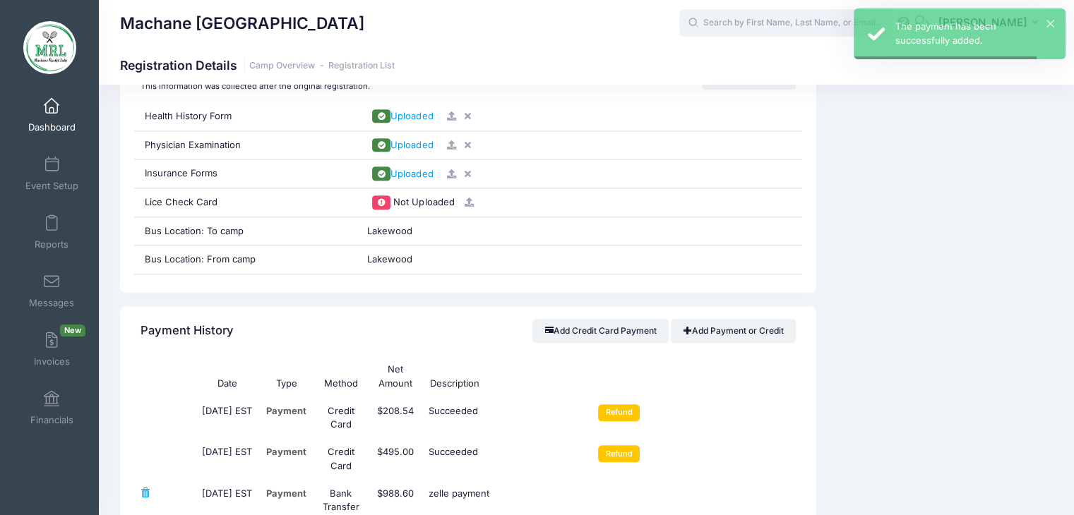
click at [794, 26] on input "text" at bounding box center [785, 23] width 212 height 28
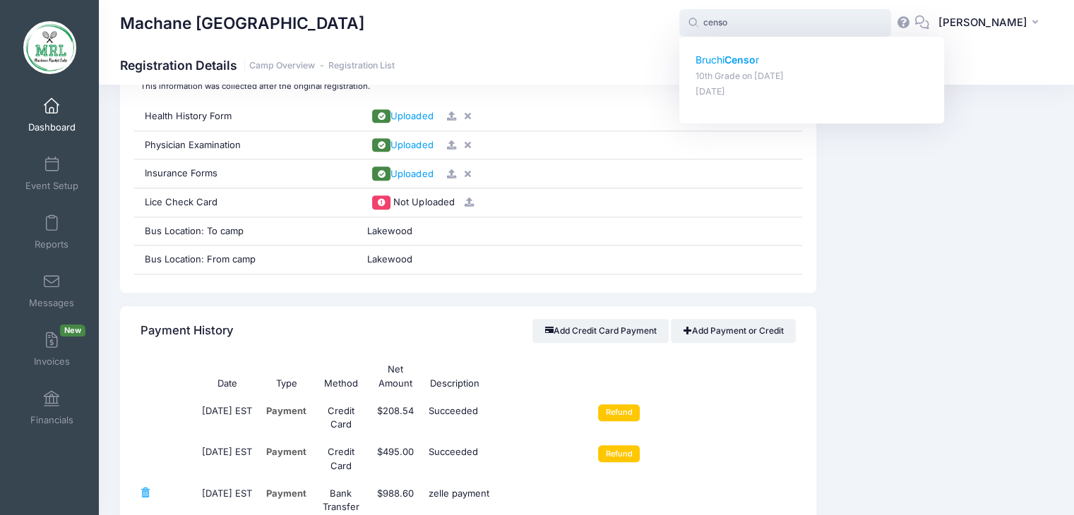
click at [746, 61] on strong "Censo" at bounding box center [739, 60] width 31 height 12
type input "Bruchi Censor (10th Grade, Aug-14, 2025)"
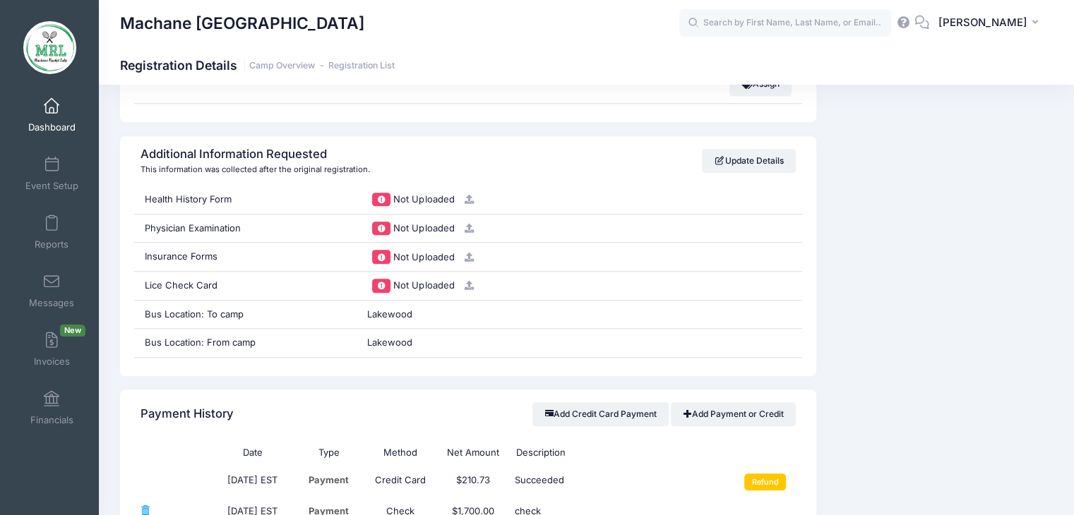
scroll to position [1443, 0]
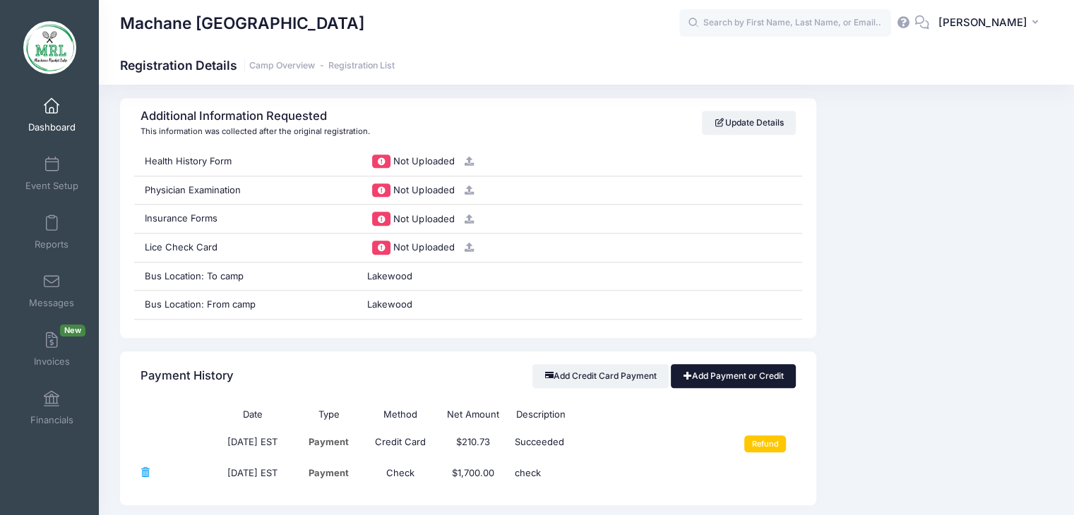
click at [745, 373] on link "Add Payment or Credit" at bounding box center [733, 376] width 125 height 24
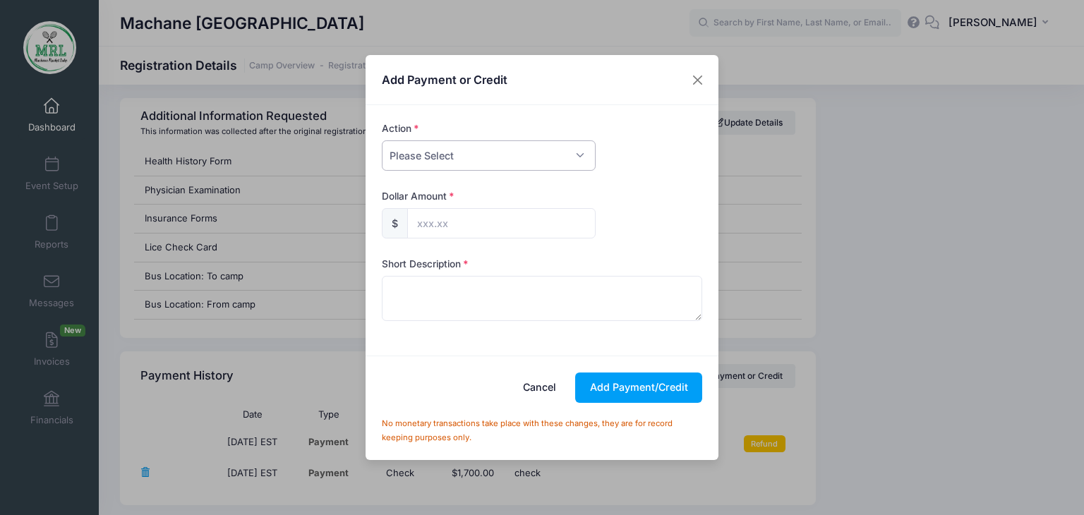
click at [581, 153] on select "Please Select Payment Credit Refund (Offline)" at bounding box center [489, 155] width 214 height 30
select select "credit"
click at [382, 140] on select "Please Select Payment Credit Refund (Offline)" at bounding box center [489, 155] width 214 height 30
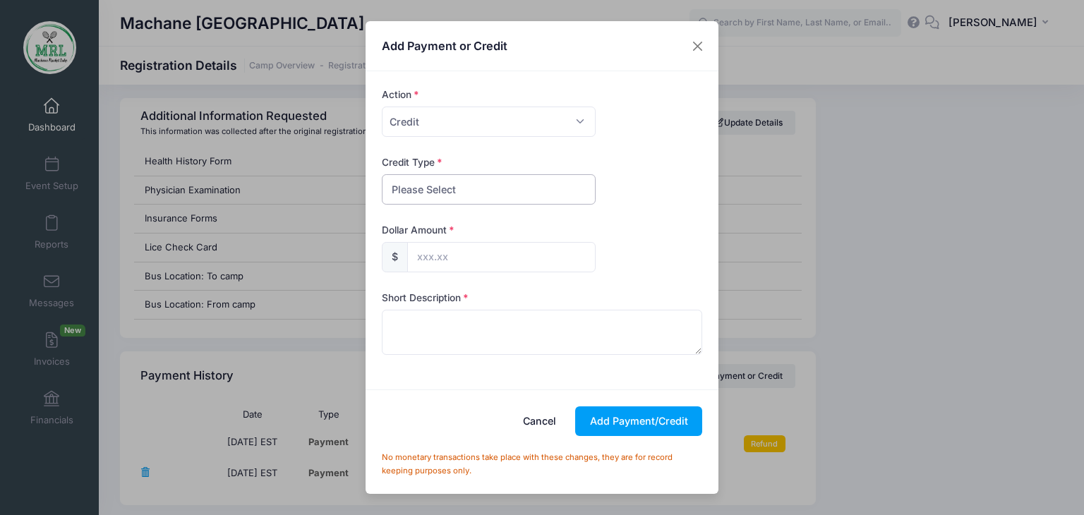
click at [504, 191] on select "Please Select Discount Scholarship Other" at bounding box center [489, 189] width 214 height 30
select select "discount"
click at [382, 174] on select "Please Select Discount Scholarship Other" at bounding box center [489, 189] width 214 height 30
click at [472, 248] on input "text" at bounding box center [501, 257] width 188 height 30
type input "28.16"
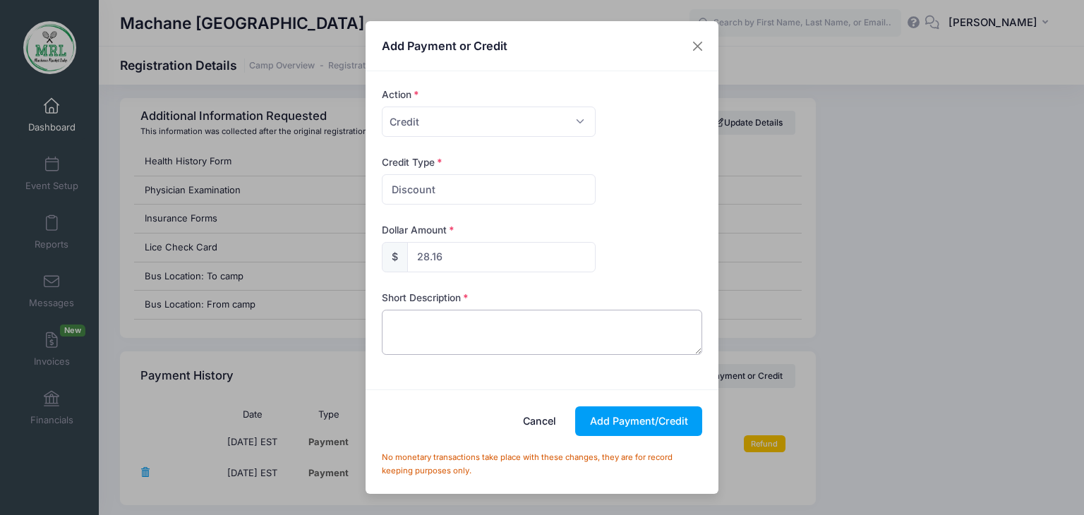
click at [421, 318] on textarea at bounding box center [542, 332] width 321 height 45
type textarea "credit"
click at [642, 414] on button "Add Payment/Credit" at bounding box center [638, 422] width 127 height 30
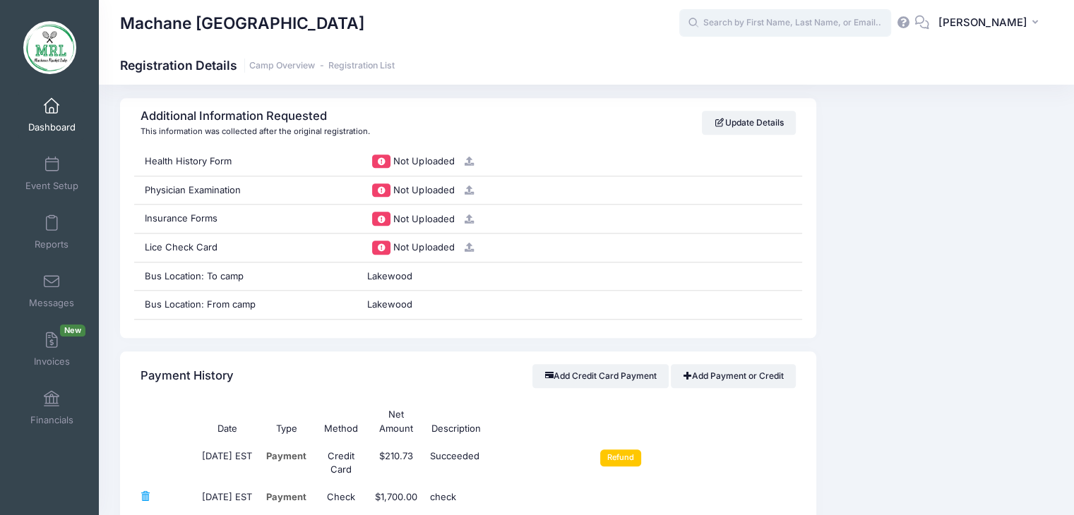
click at [746, 26] on input "text" at bounding box center [785, 23] width 212 height 28
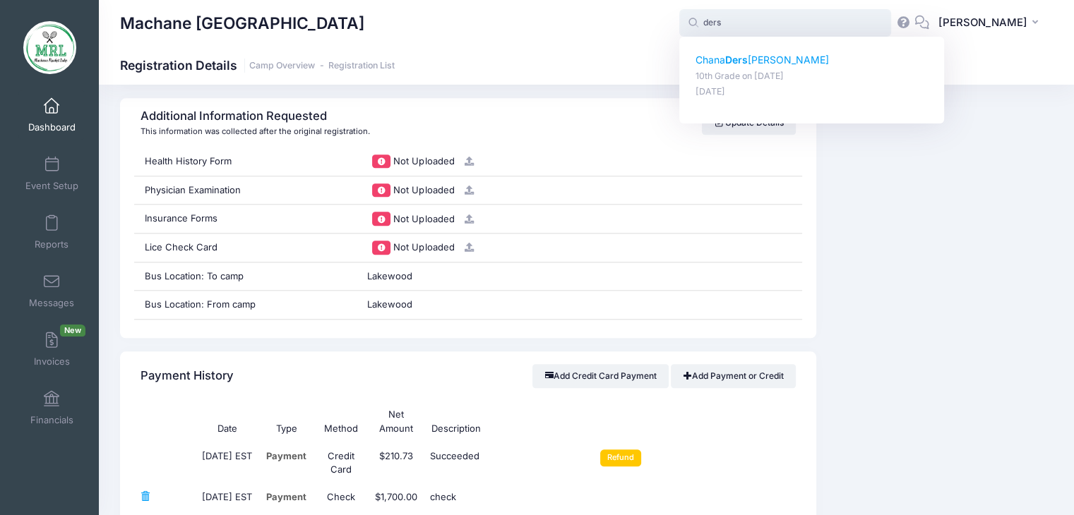
click at [734, 63] on strong "Ders" at bounding box center [736, 60] width 23 height 12
type input "Chana Dershowitz (10th Grade, Aug-14, 2025)"
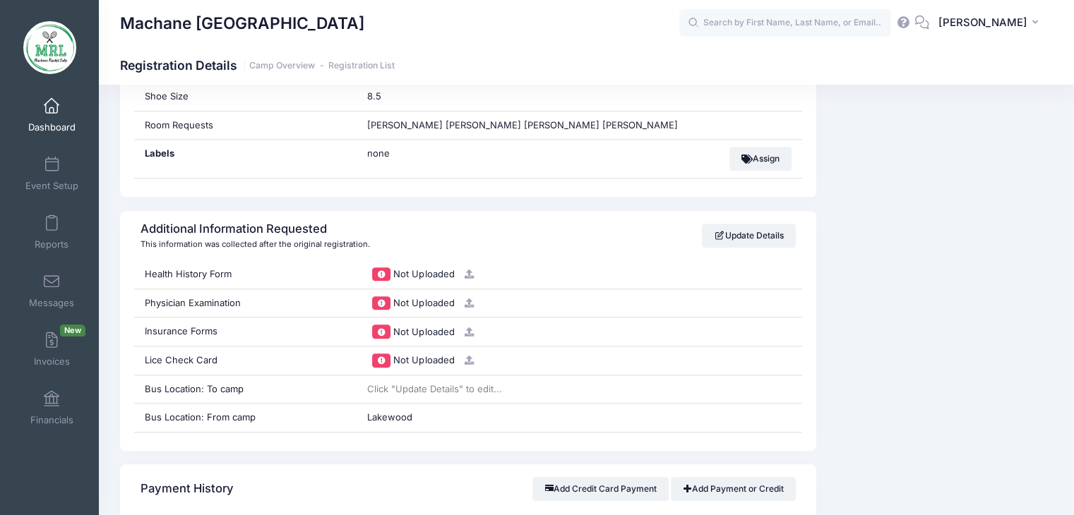
scroll to position [1415, 0]
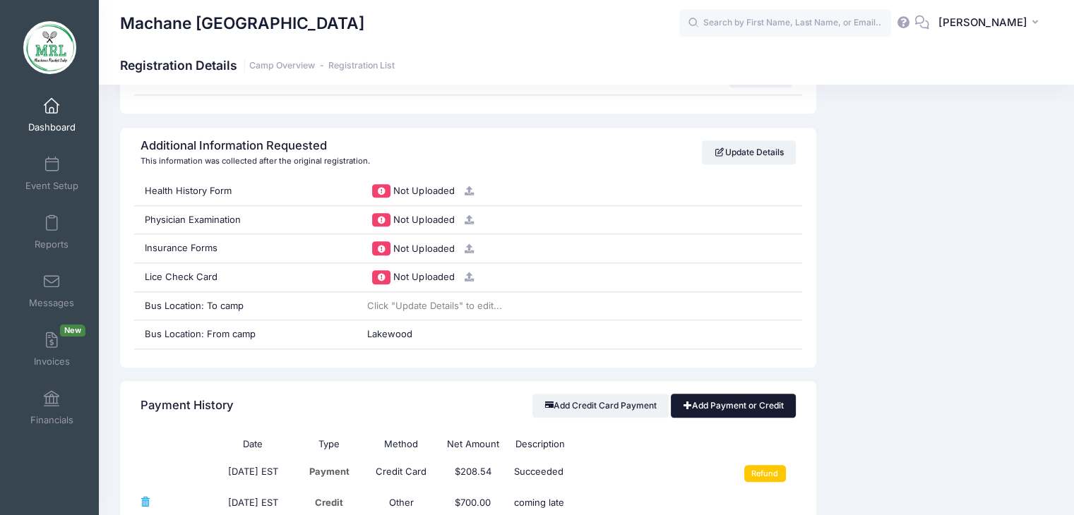
click at [768, 400] on link "Add Payment or Credit" at bounding box center [733, 406] width 125 height 24
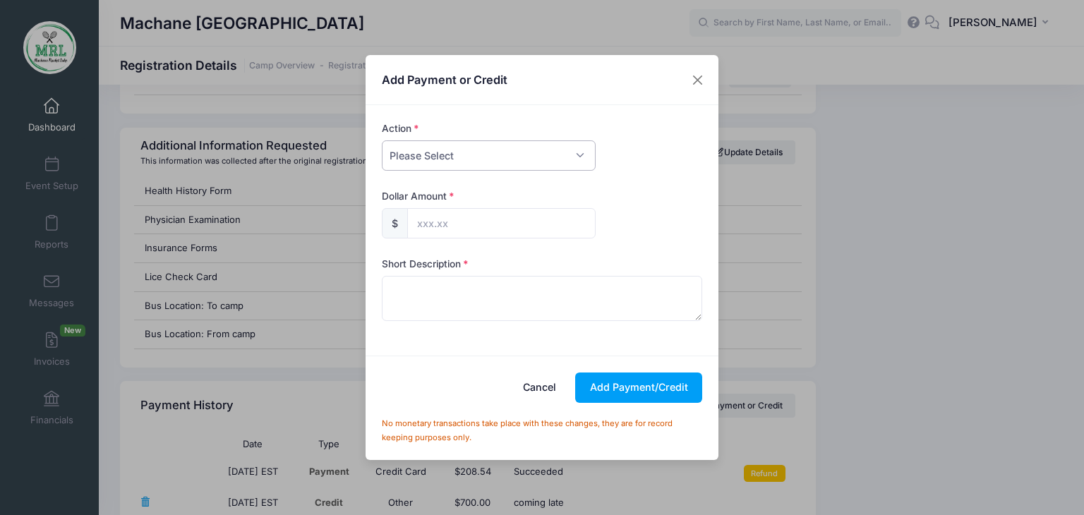
click at [575, 155] on select "Please Select Payment Credit Refund (Offline)" at bounding box center [489, 155] width 214 height 30
select select "credit"
click at [382, 140] on select "Please Select Payment Credit Refund (Offline)" at bounding box center [489, 155] width 214 height 30
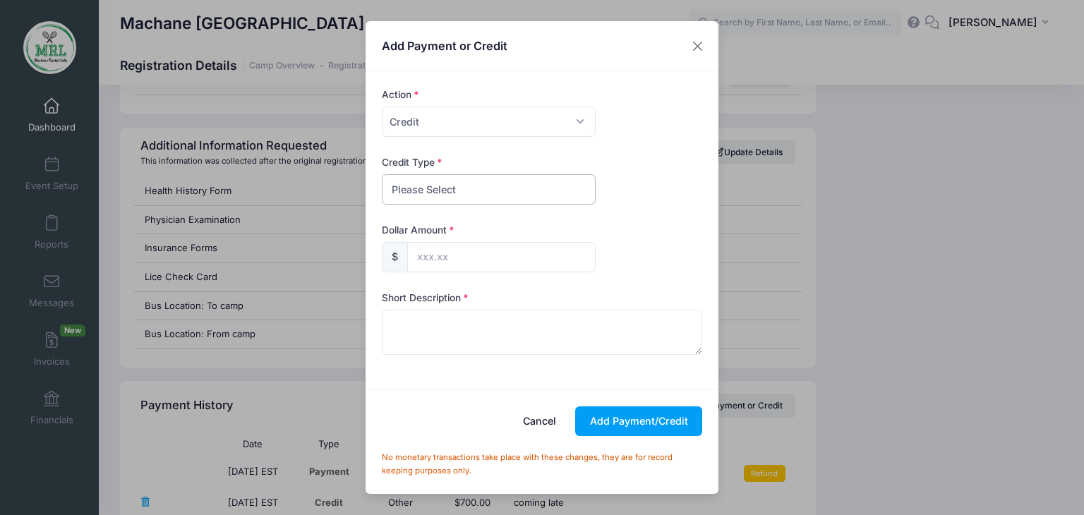
click at [561, 191] on select "Please Select Discount Scholarship Other" at bounding box center [489, 189] width 214 height 30
select select "discount"
click at [382, 174] on select "Please Select Discount Scholarship Other" at bounding box center [489, 189] width 214 height 30
click at [495, 256] on input "text" at bounding box center [501, 257] width 188 height 30
type input "300.21"
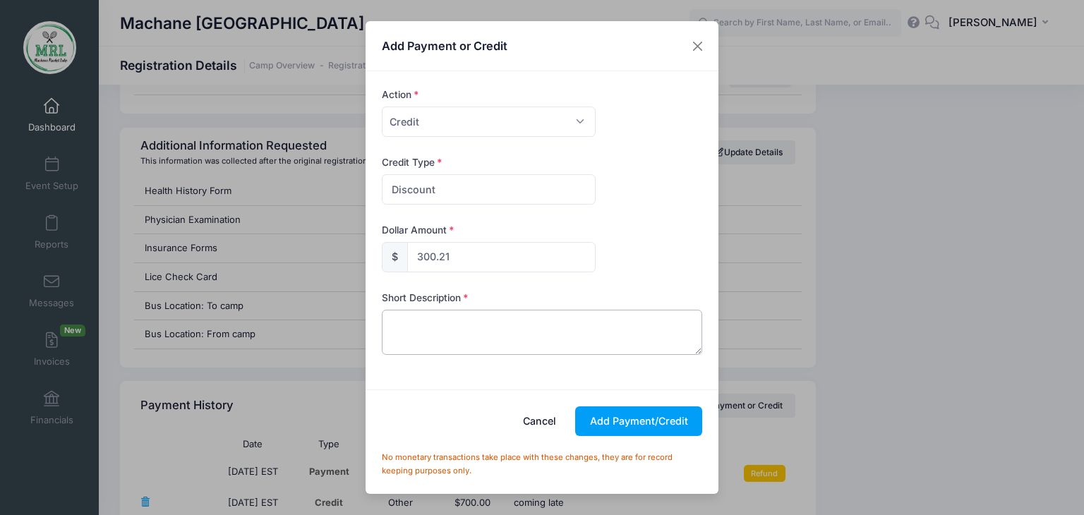
click at [450, 320] on textarea at bounding box center [542, 332] width 321 height 45
type textarea "credit"
click at [652, 426] on button "Add Payment/Credit" at bounding box center [638, 422] width 127 height 30
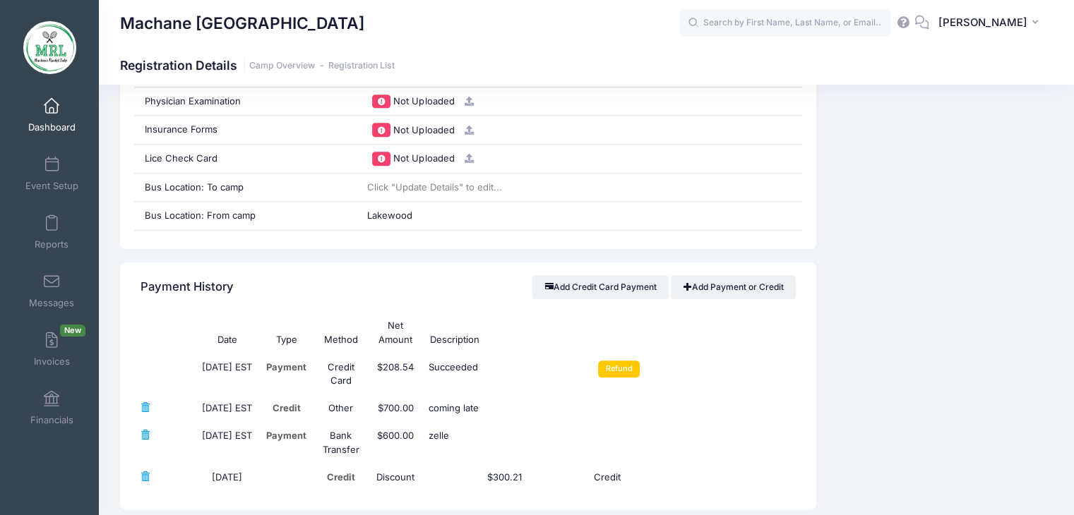
scroll to position [1536, 0]
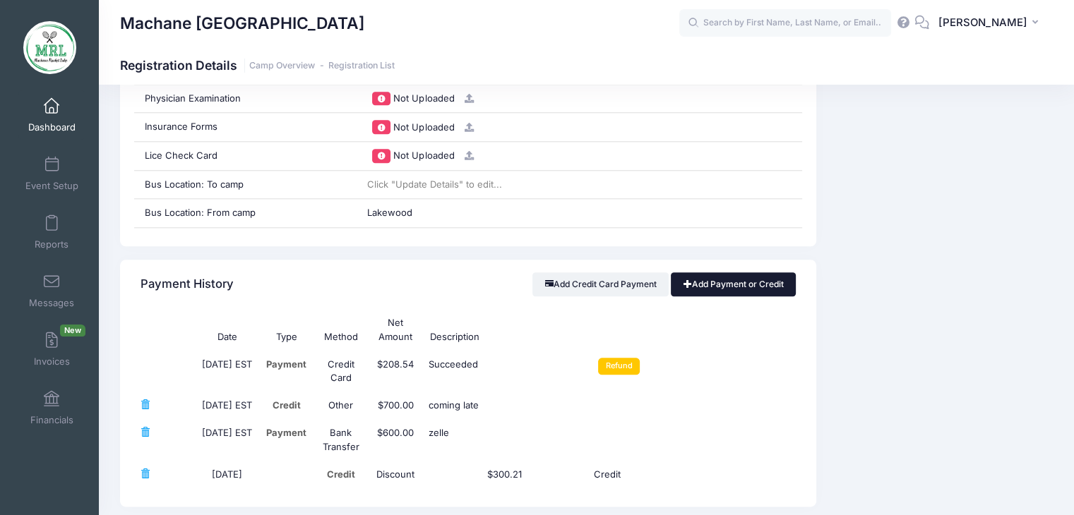
click at [740, 283] on link "Add Payment or Credit" at bounding box center [733, 284] width 125 height 24
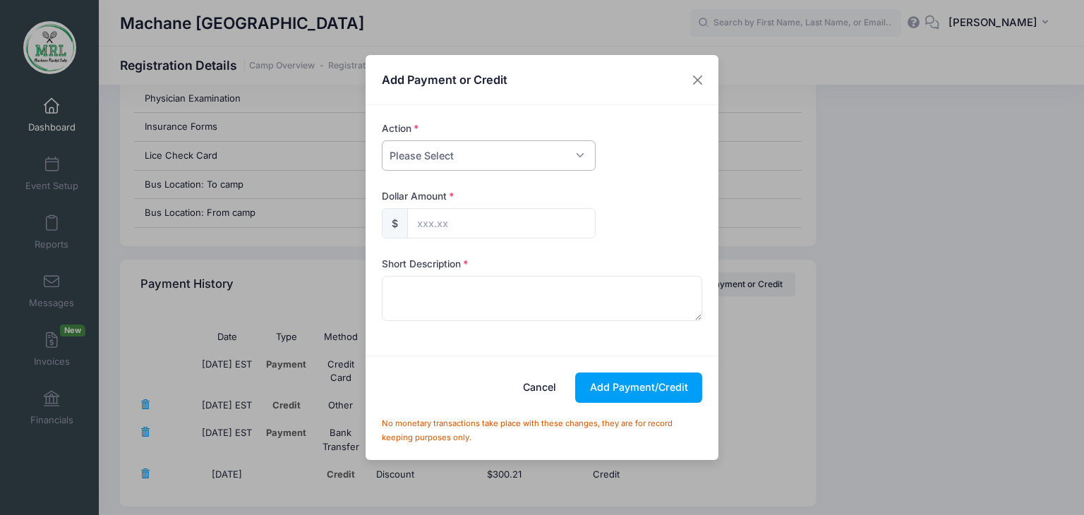
click at [577, 159] on select "Please Select Payment Credit Refund (Offline)" at bounding box center [489, 155] width 214 height 30
select select "credit"
click at [382, 140] on select "Please Select Payment Credit Refund (Offline)" at bounding box center [489, 155] width 214 height 30
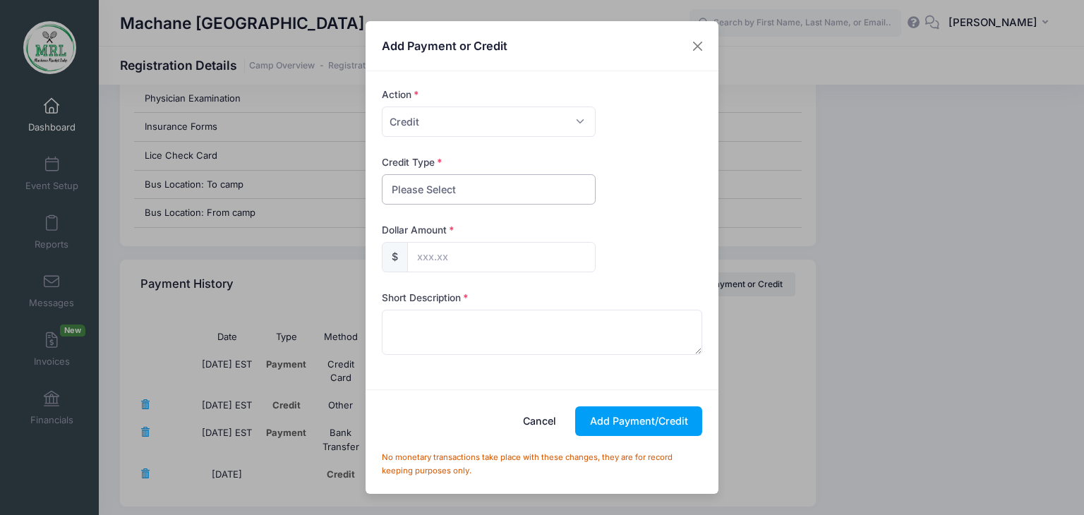
click at [548, 193] on select "Please Select Discount Scholarship Other" at bounding box center [489, 189] width 214 height 30
select select "discount"
click at [382, 174] on select "Please Select Discount Scholarship Other" at bounding box center [489, 189] width 214 height 30
click at [520, 258] on input "text" at bounding box center [501, 257] width 188 height 30
type input "300.21"
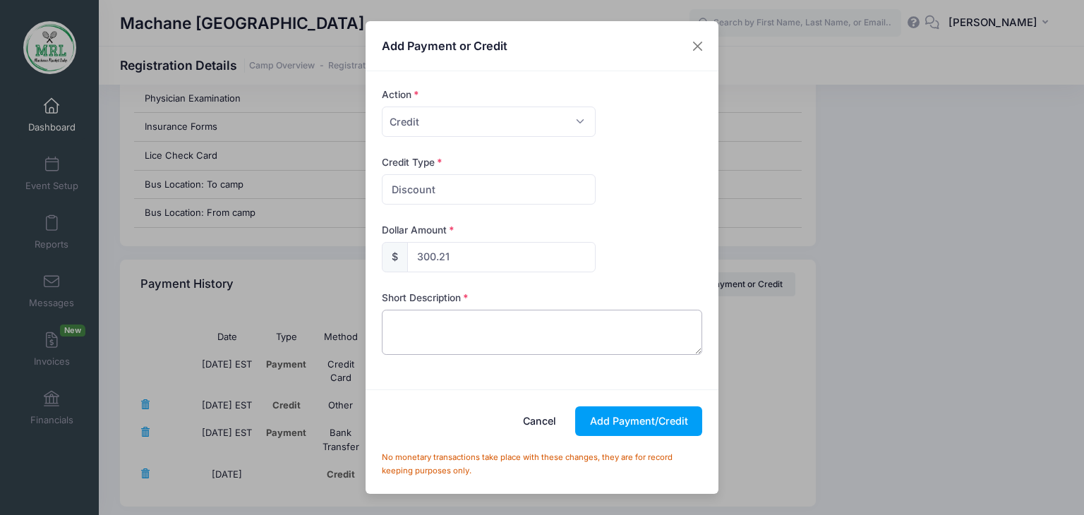
click at [432, 337] on textarea at bounding box center [542, 332] width 321 height 45
type textarea "credit"
click at [649, 422] on button "Add Payment/Credit" at bounding box center [638, 422] width 127 height 30
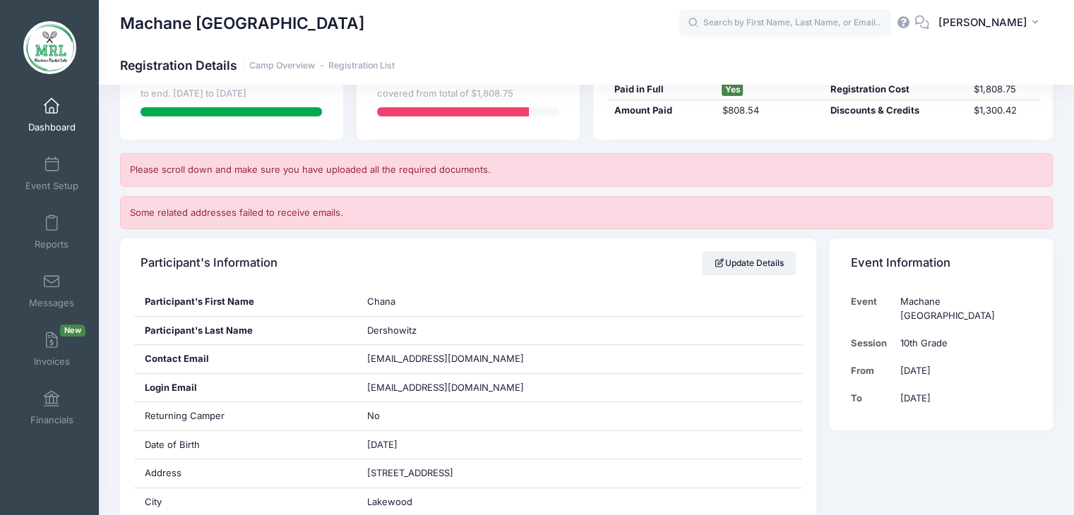
scroll to position [164, 0]
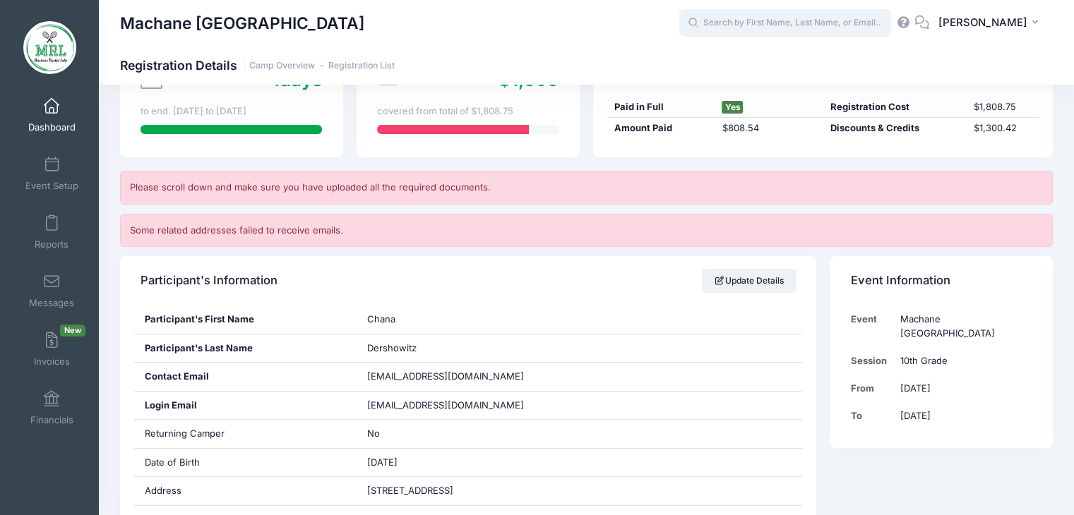
click at [813, 18] on input "text" at bounding box center [785, 23] width 212 height 28
click at [776, 62] on strong "Dombr" at bounding box center [792, 60] width 33 height 12
type input "Faigy Dombroff (9th Grade, Aug-14, 2025)"
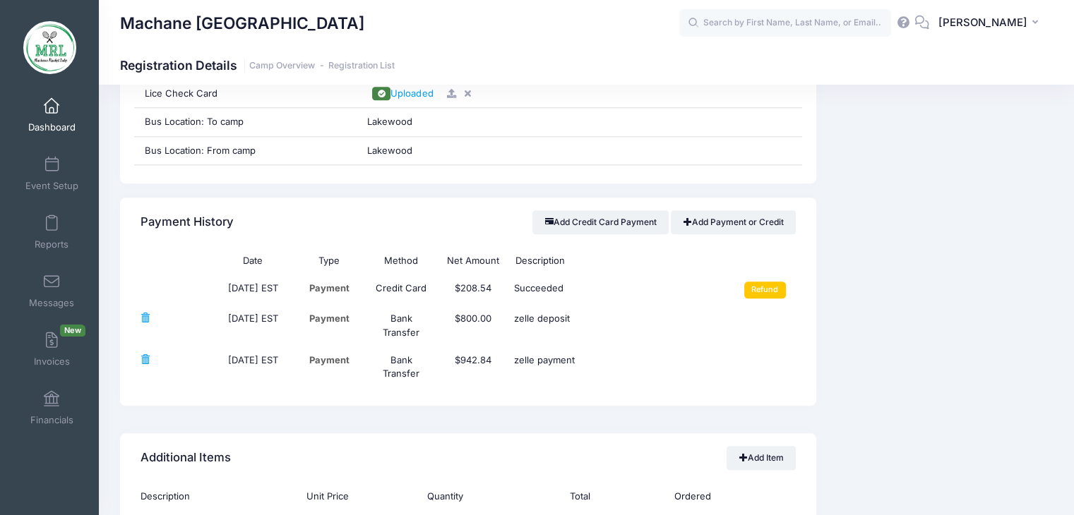
scroll to position [1472, 0]
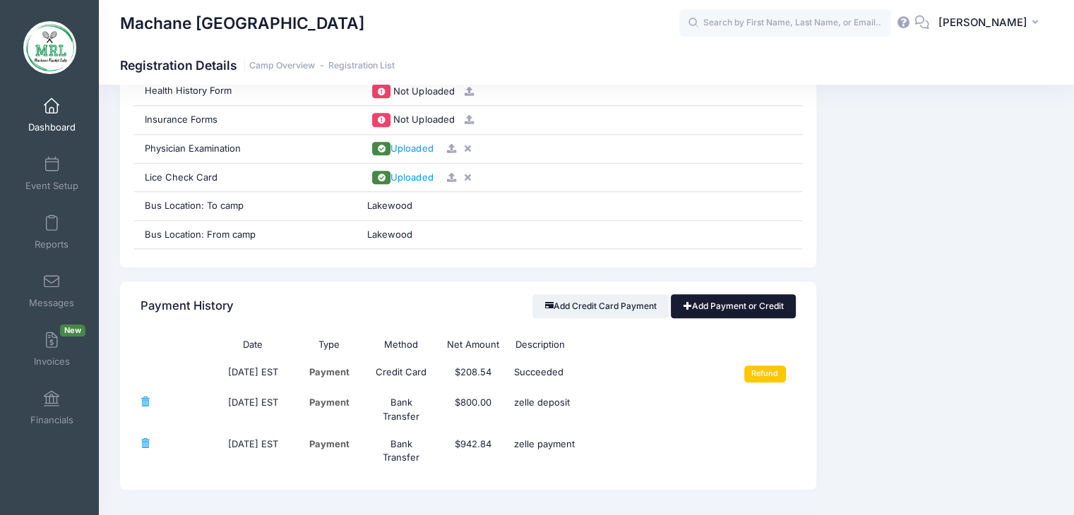
click at [728, 294] on link "Add Payment or Credit" at bounding box center [733, 306] width 125 height 24
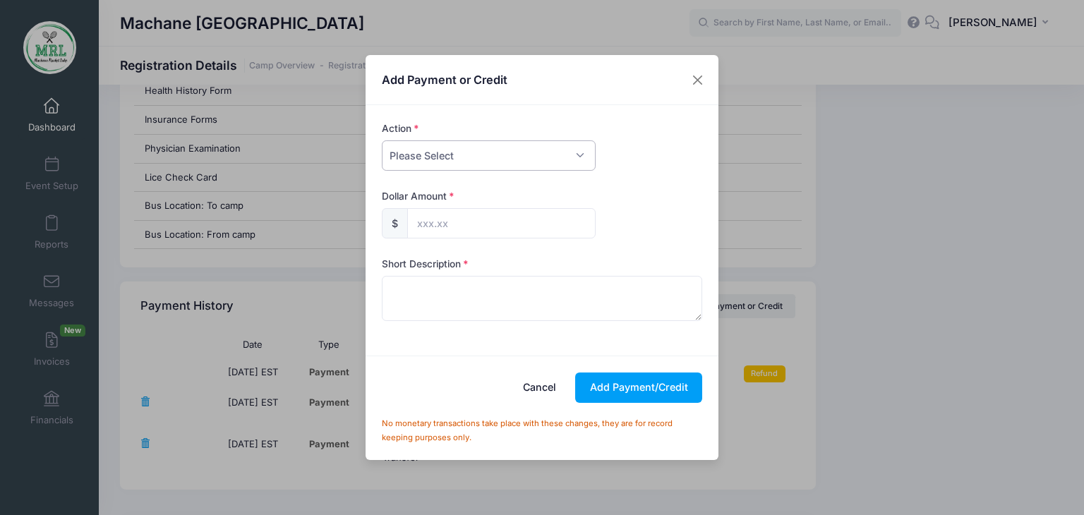
click at [581, 154] on select "Please Select Payment Credit Refund (Offline)" at bounding box center [489, 155] width 214 height 30
select select "credit"
click at [382, 140] on select "Please Select Payment Credit Refund (Offline)" at bounding box center [489, 155] width 214 height 30
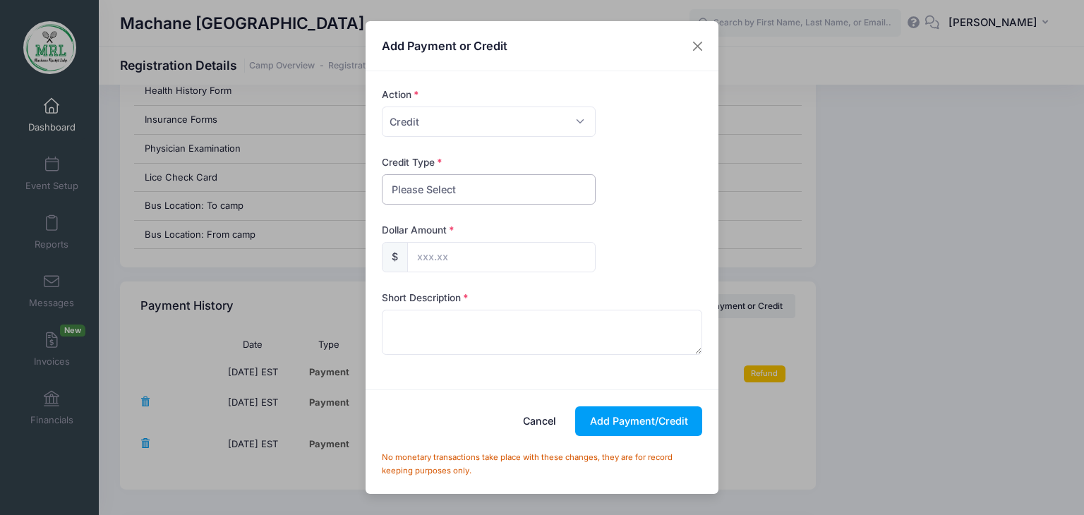
click at [562, 196] on select "Please Select Discount Scholarship Other" at bounding box center [489, 189] width 214 height 30
select select "discount"
click at [382, 174] on select "Please Select Discount Scholarship Other" at bounding box center [489, 189] width 214 height 30
click at [508, 260] on input "text" at bounding box center [501, 257] width 188 height 30
type input "26.03"
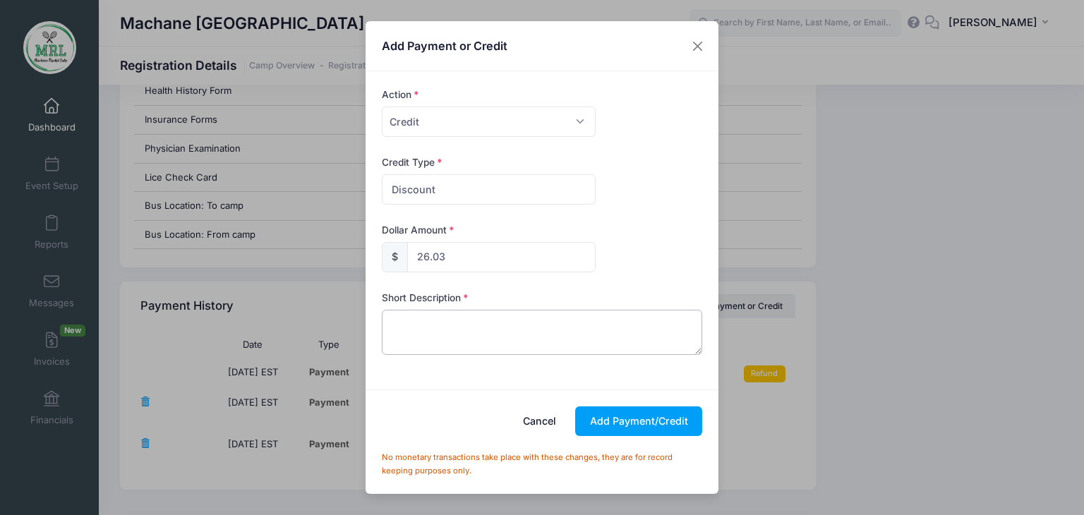
click at [476, 327] on textarea at bounding box center [542, 332] width 321 height 45
type textarea "credit"
click at [653, 430] on button "Add Payment/Credit" at bounding box center [638, 422] width 127 height 30
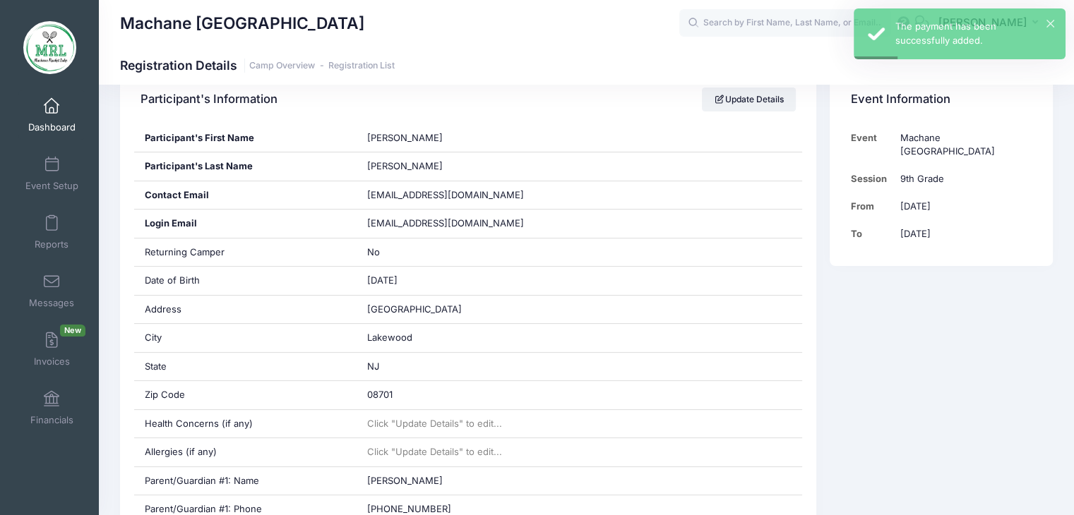
scroll to position [300, 0]
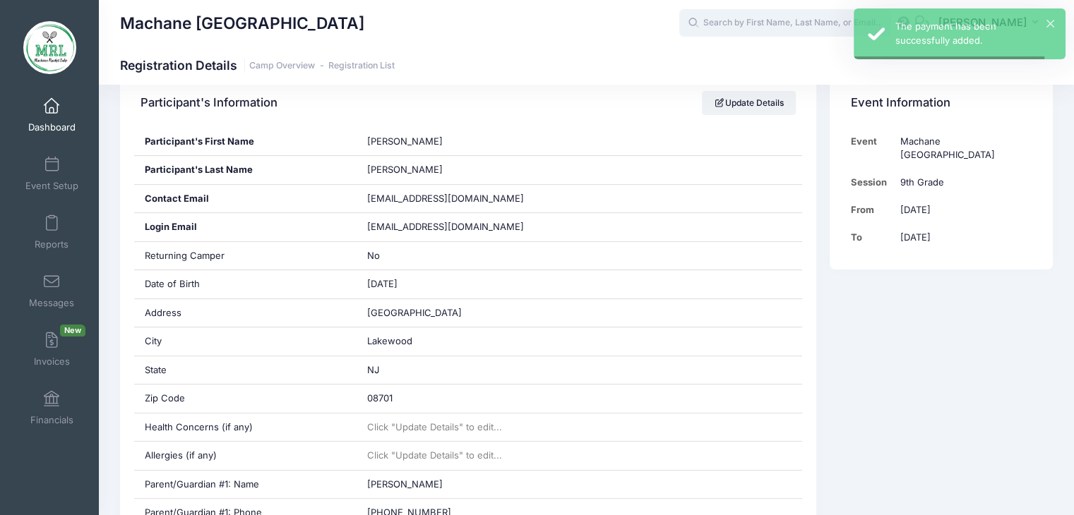
click at [783, 26] on input "text" at bounding box center [785, 23] width 212 height 28
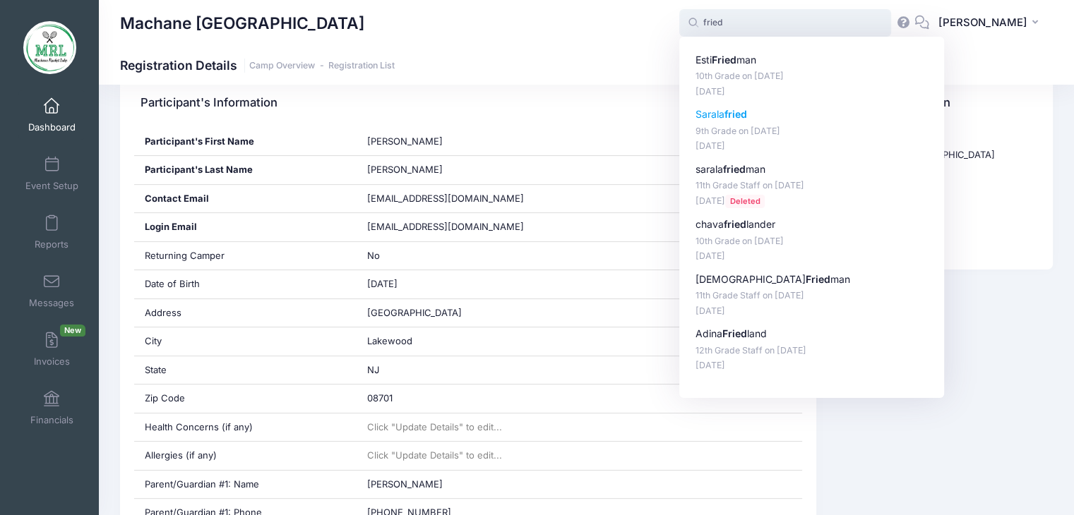
click at [729, 115] on p "[PERSON_NAME]" at bounding box center [811, 114] width 233 height 15
type input "[PERSON_NAME] (9th Grade, [DATE])"
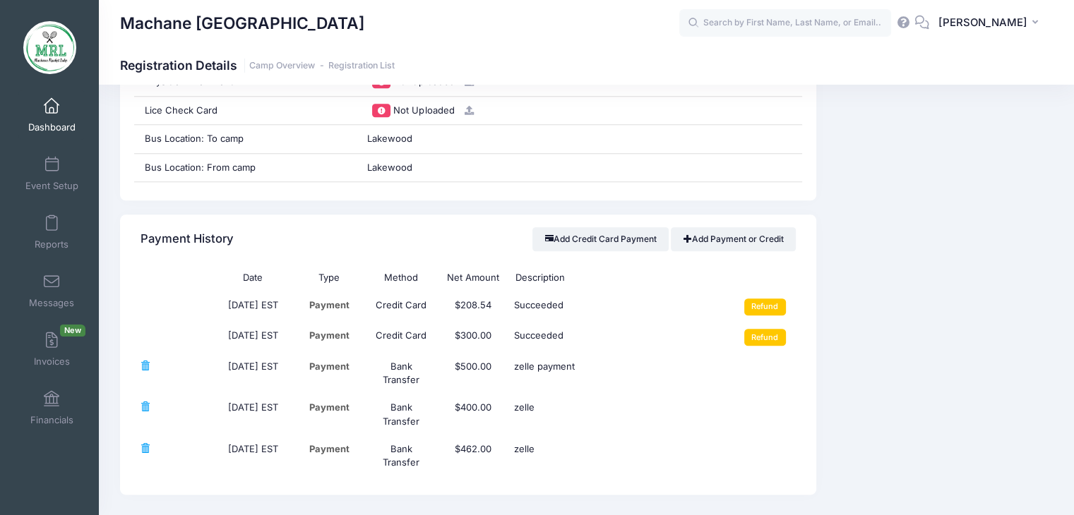
scroll to position [1535, 0]
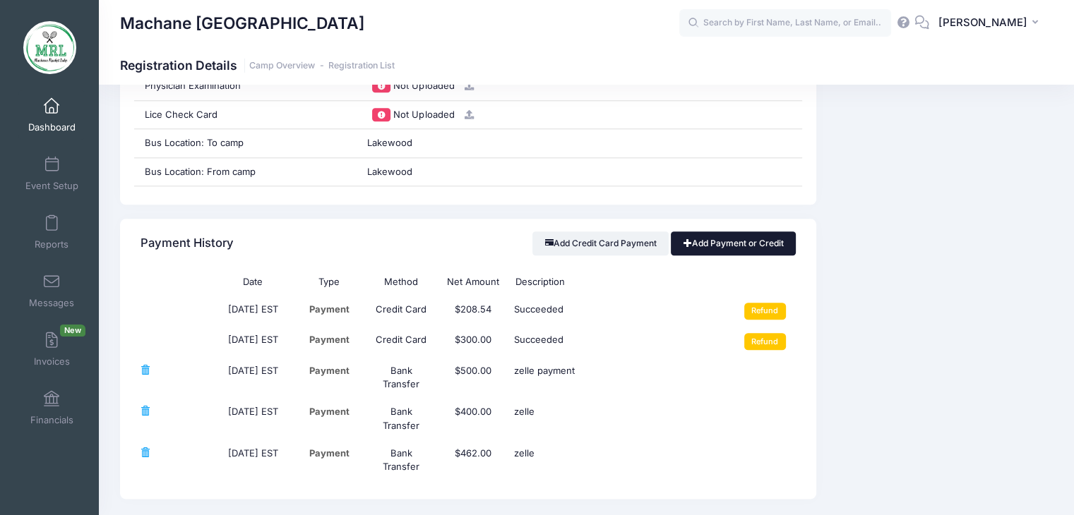
click at [739, 239] on link "Add Payment or Credit" at bounding box center [733, 244] width 125 height 24
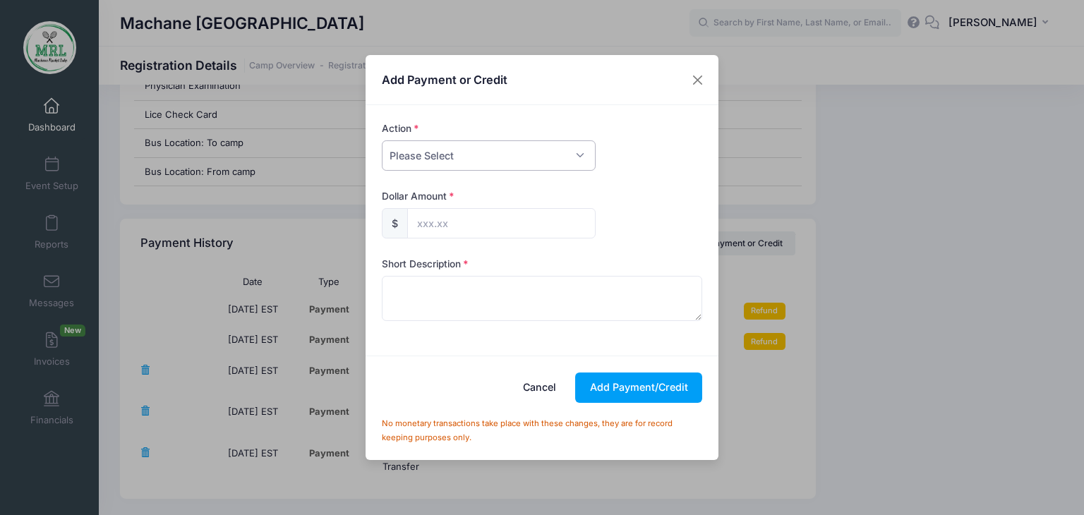
click at [581, 162] on select "Please Select Payment Credit Refund (Offline)" at bounding box center [489, 155] width 214 height 30
select select "credit"
click at [382, 140] on select "Please Select Payment Credit Refund (Offline)" at bounding box center [489, 155] width 214 height 30
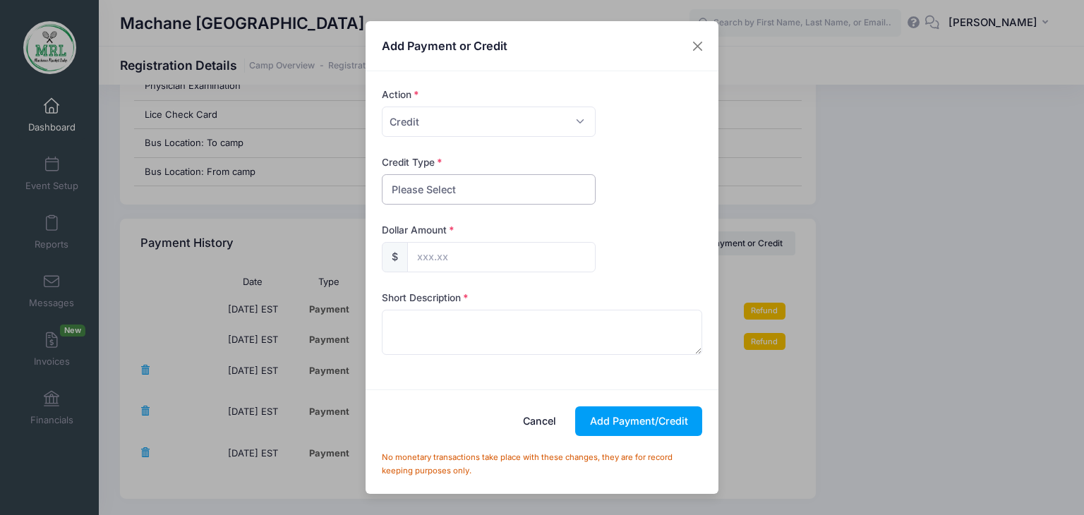
click at [536, 192] on select "Please Select Discount Scholarship Other" at bounding box center [489, 189] width 214 height 30
select select "discount"
click at [382, 174] on select "Please Select Discount Scholarship Other" at bounding box center [489, 189] width 214 height 30
click at [500, 251] on input "text" at bounding box center [501, 257] width 188 height 30
type input "68.35"
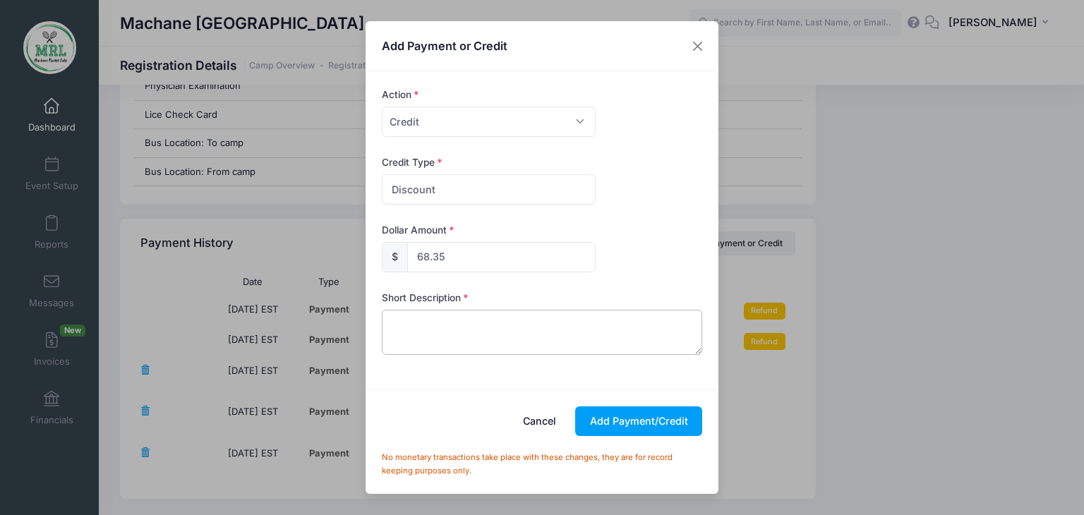
click at [443, 333] on textarea at bounding box center [542, 332] width 321 height 45
type textarea "credit"
click at [642, 419] on button "Add Payment/Credit" at bounding box center [638, 422] width 127 height 30
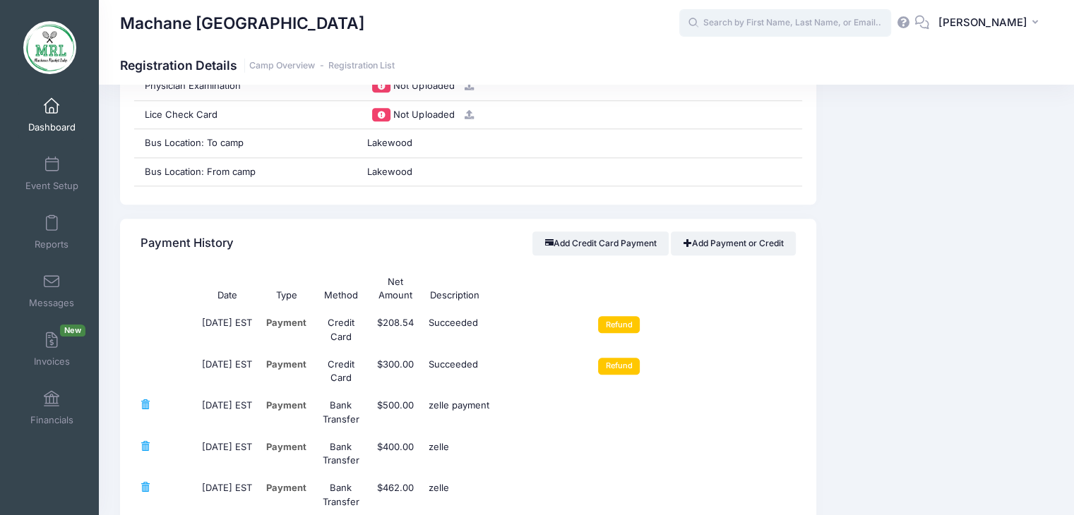
click at [743, 32] on input "text" at bounding box center [785, 23] width 212 height 28
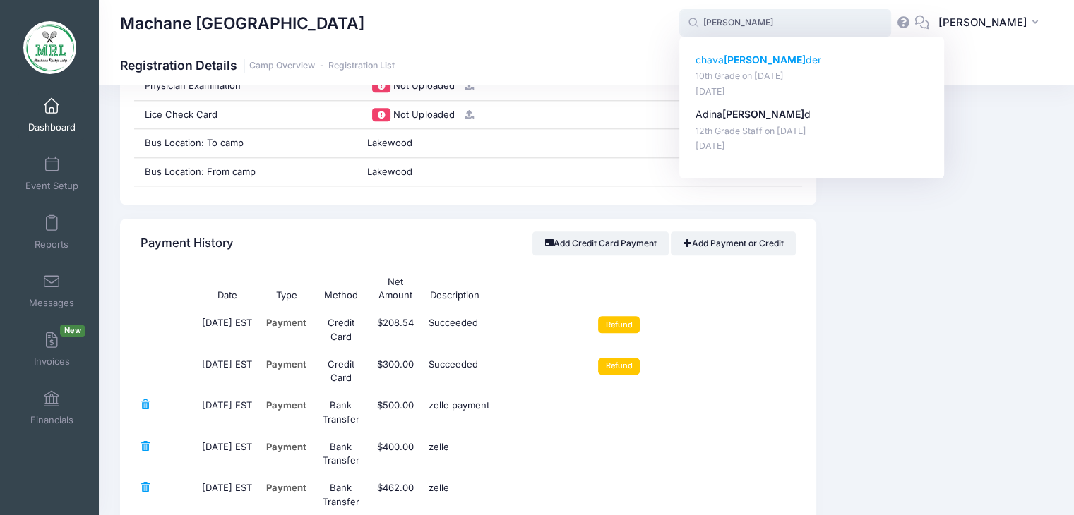
click at [762, 55] on strong "friedlan" at bounding box center [765, 60] width 82 height 12
type input "chava friedlander (10th Grade, Aug-14, 2025)"
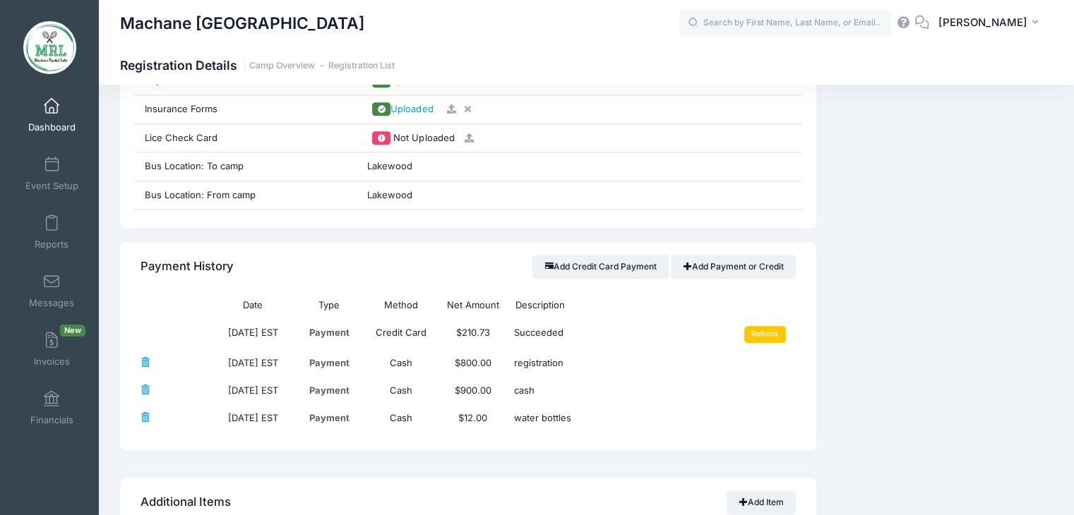
scroll to position [1519, 0]
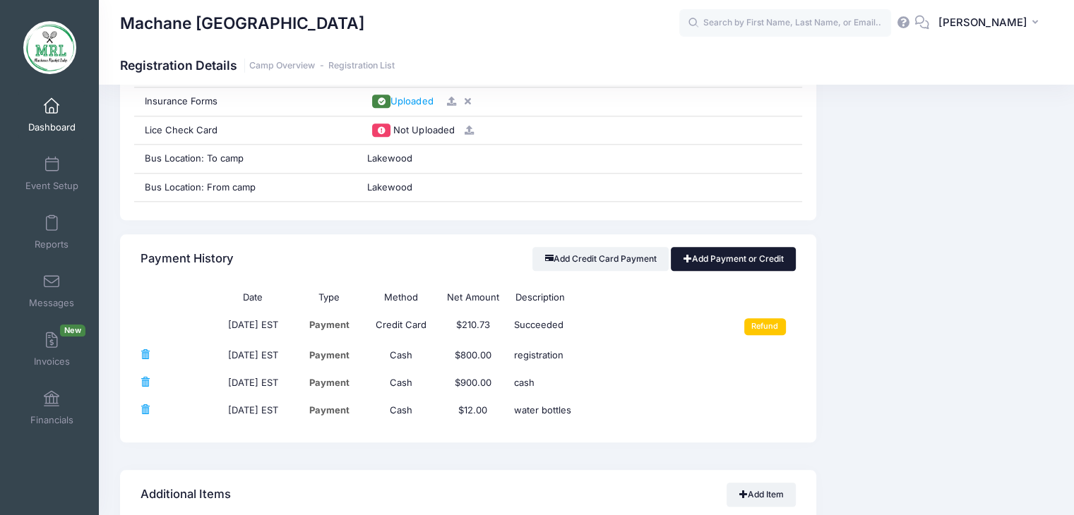
click at [754, 258] on link "Add Payment or Credit" at bounding box center [733, 259] width 125 height 24
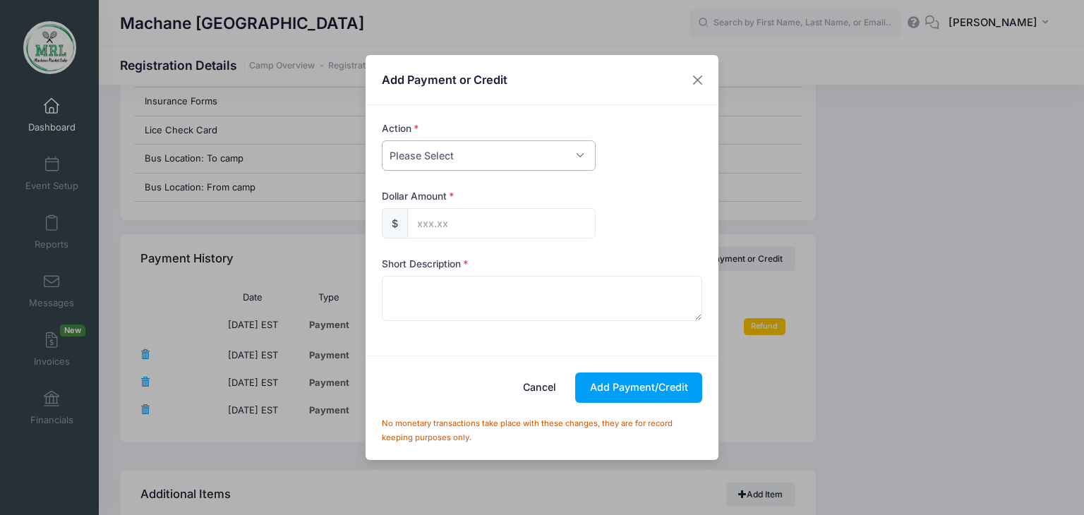
click at [572, 155] on select "Please Select Payment Credit Refund (Offline)" at bounding box center [489, 155] width 214 height 30
select select "credit"
click at [382, 140] on select "Please Select Payment Credit Refund (Offline)" at bounding box center [489, 155] width 214 height 30
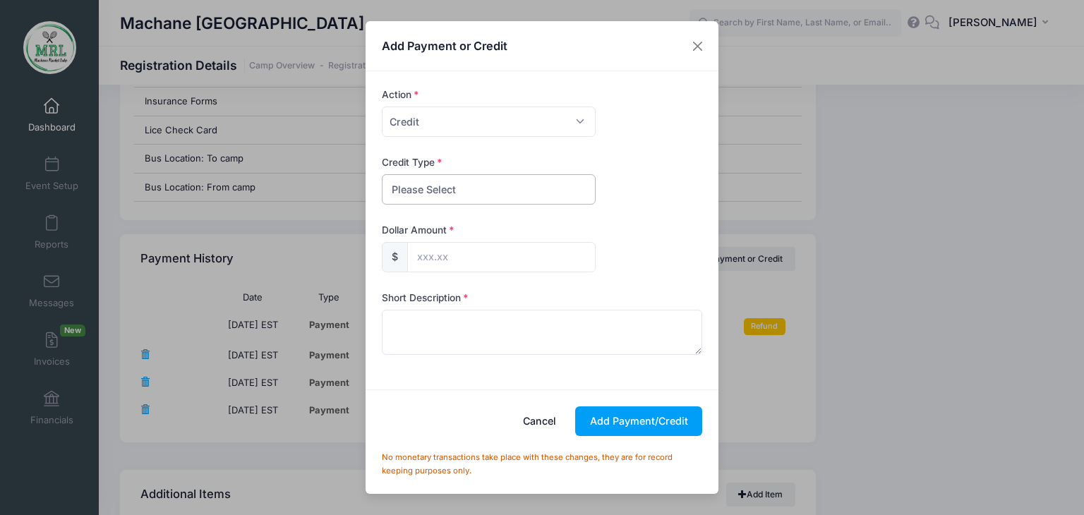
click at [558, 189] on select "Please Select Discount Scholarship Other" at bounding box center [489, 189] width 214 height 30
select select "discount"
click at [382, 174] on select "Please Select Discount Scholarship Other" at bounding box center [489, 189] width 214 height 30
click at [493, 260] on input "text" at bounding box center [501, 257] width 188 height 30
type input "42.18"
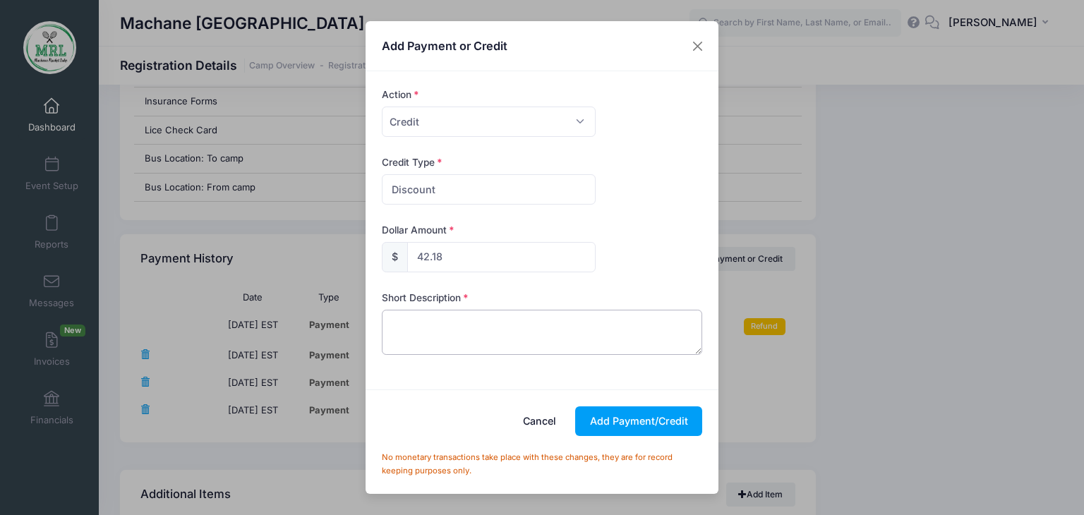
click at [421, 329] on textarea at bounding box center [542, 332] width 321 height 45
type textarea "credit"
click at [636, 416] on button "Add Payment/Credit" at bounding box center [638, 422] width 127 height 30
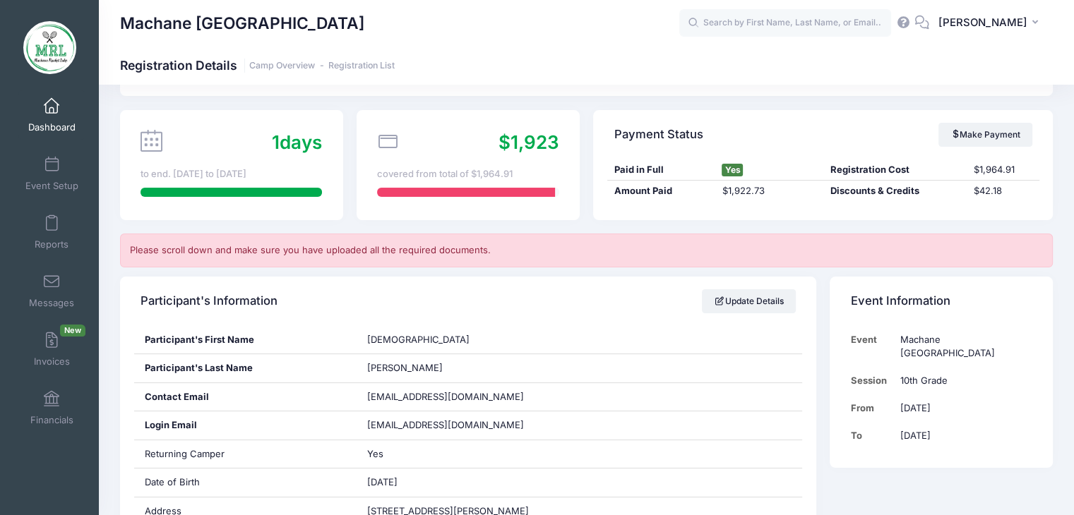
scroll to position [68, 0]
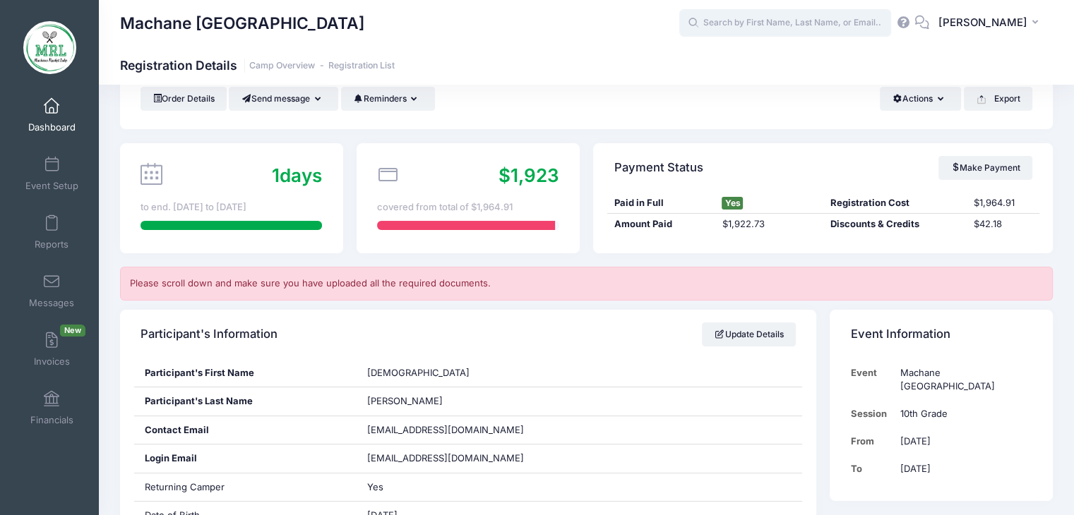
click at [755, 28] on input "text" at bounding box center [785, 23] width 212 height 28
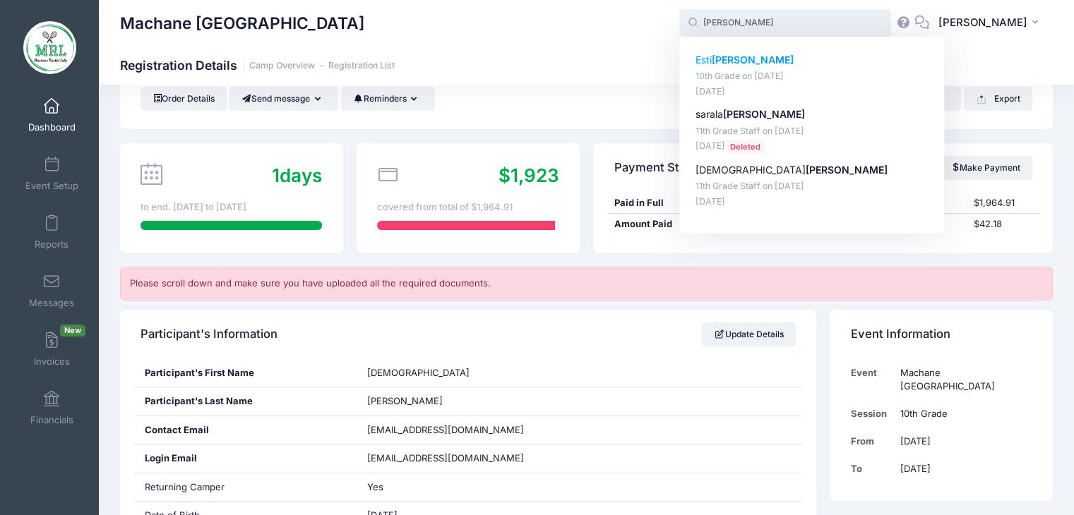
click at [721, 66] on p "Esti Friedman" at bounding box center [811, 60] width 233 height 15
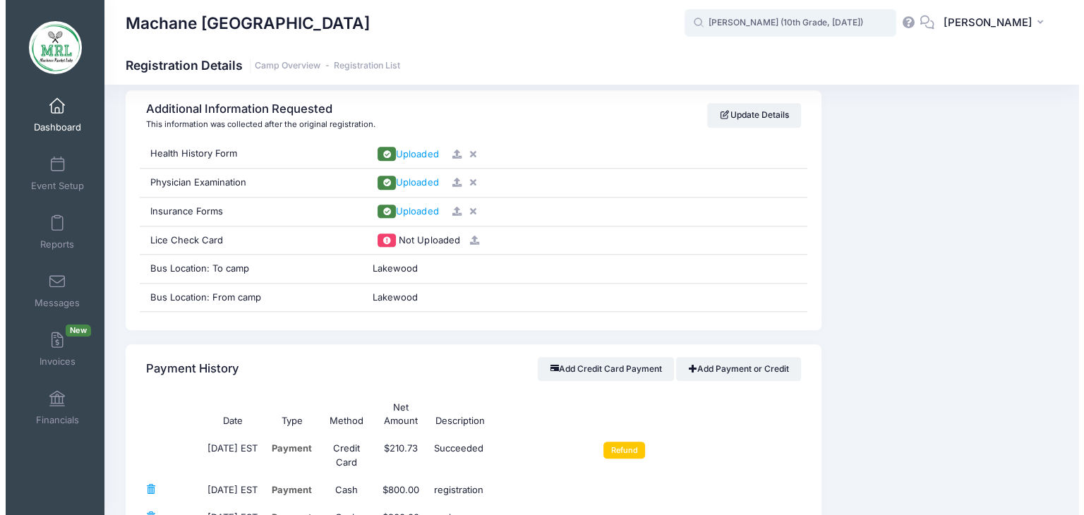
scroll to position [1446, 0]
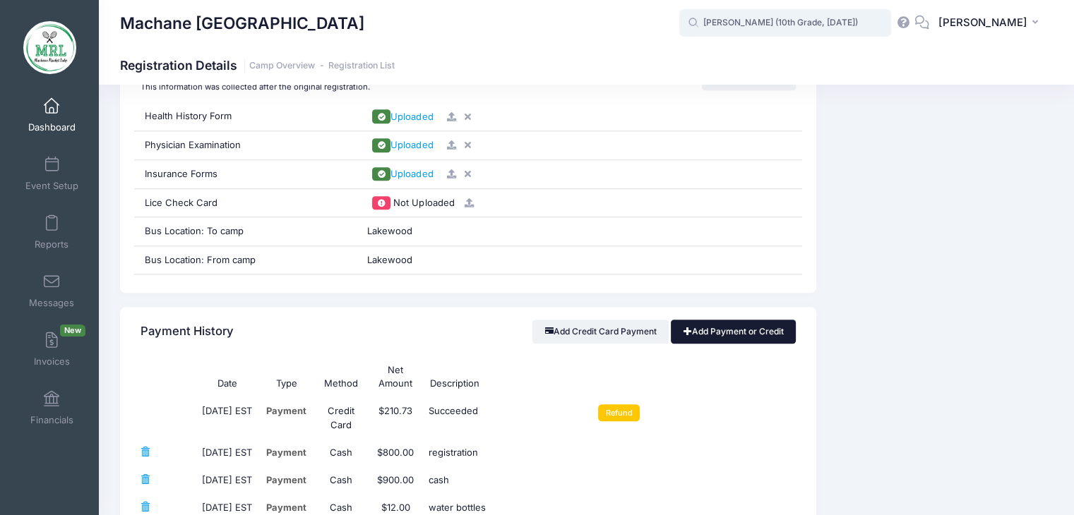
type input "Esti Friedman (10th Grade, Aug-14, 2025)"
click at [733, 332] on link "Add Payment or Credit" at bounding box center [733, 332] width 125 height 24
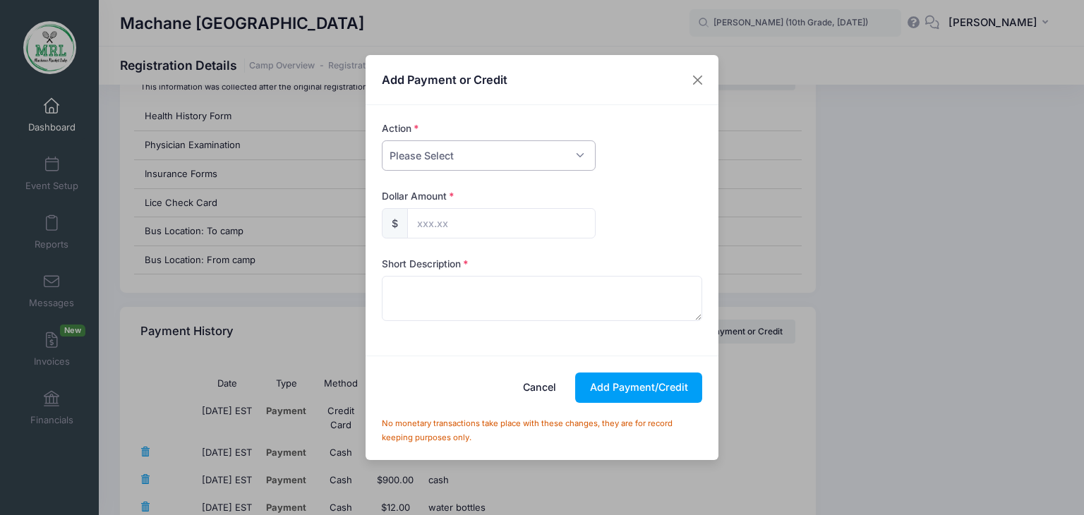
click at [580, 153] on select "Please Select Payment Credit Refund (Offline)" at bounding box center [489, 155] width 214 height 30
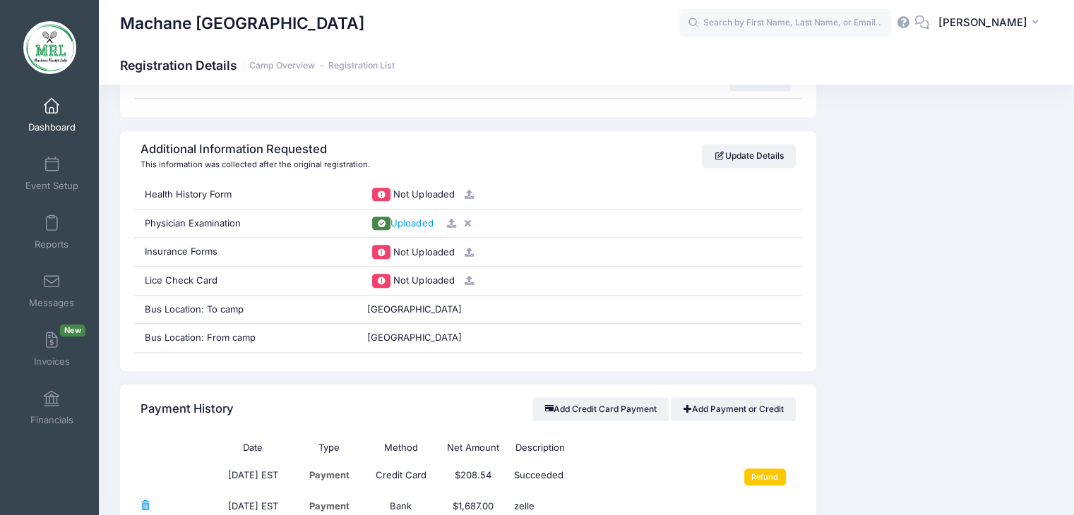
scroll to position [1396, 0]
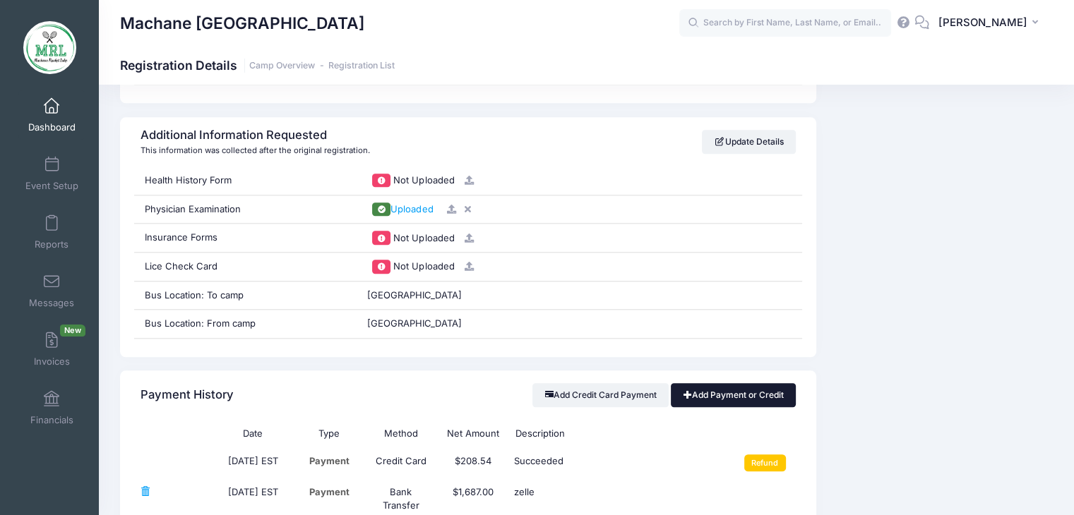
click at [723, 392] on link "Add Payment or Credit" at bounding box center [733, 395] width 125 height 24
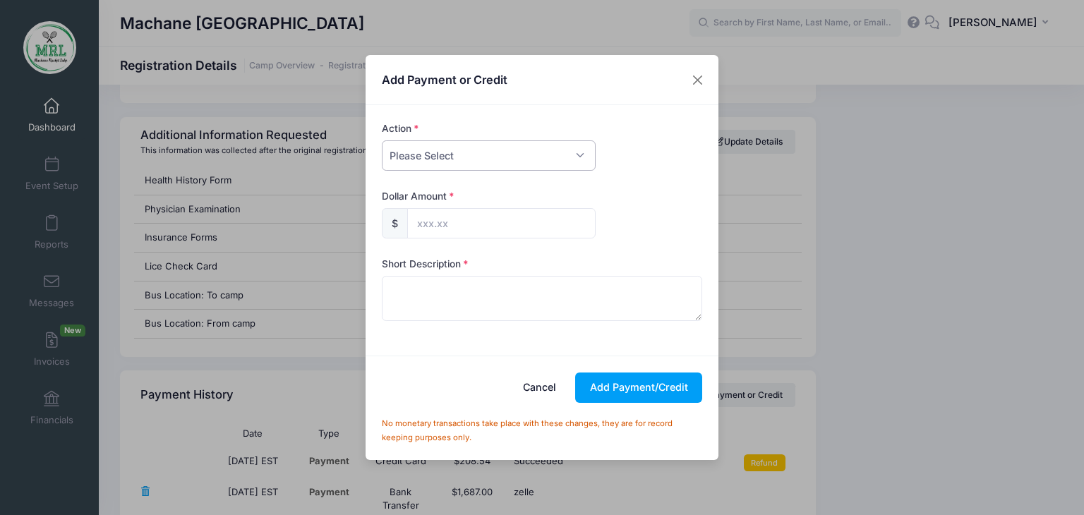
click at [580, 150] on select "Please Select Payment Credit Refund (Offline)" at bounding box center [489, 155] width 214 height 30
select select "credit"
click at [382, 140] on select "Please Select Payment Credit Refund (Offline)" at bounding box center [489, 155] width 214 height 30
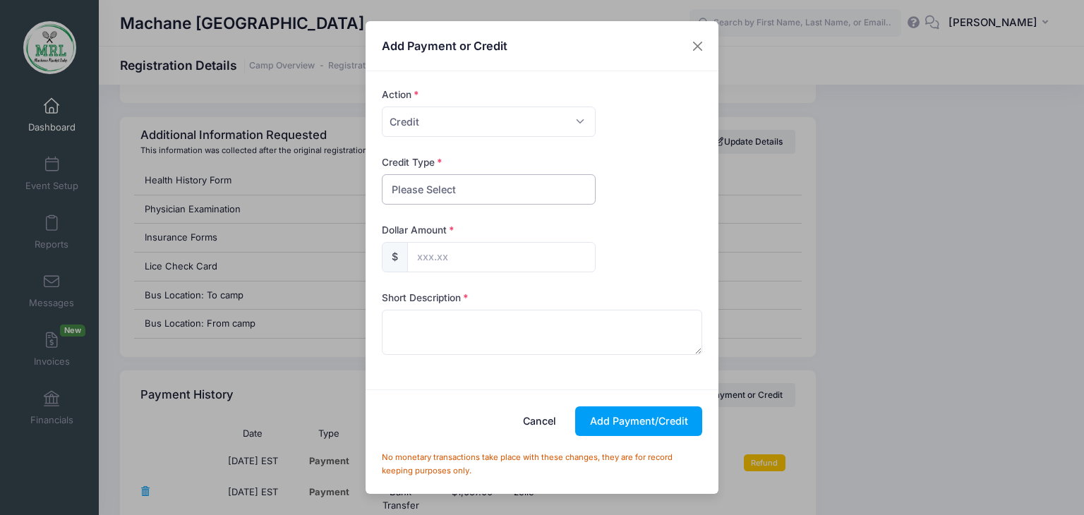
click at [564, 188] on select "Please Select Discount Scholarship Other" at bounding box center [489, 189] width 214 height 30
select select "discount"
click at [382, 174] on select "Please Select Discount Scholarship Other" at bounding box center [489, 189] width 214 height 30
click at [507, 266] on input "text" at bounding box center [501, 257] width 188 height 30
type input "56.88"
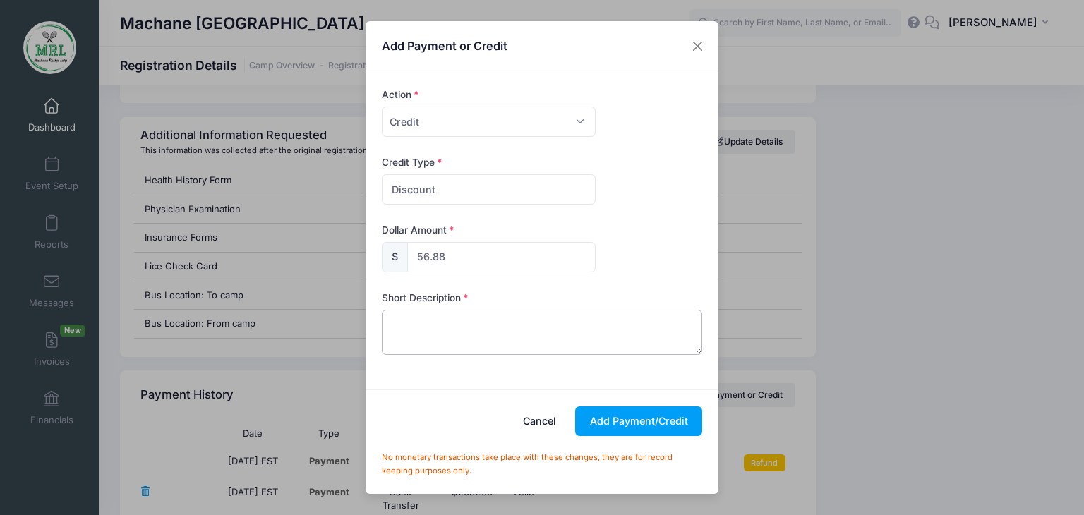
click at [415, 335] on textarea at bounding box center [542, 332] width 321 height 45
type textarea "credit"
click at [623, 423] on button "Add Payment/Credit" at bounding box center [638, 422] width 127 height 30
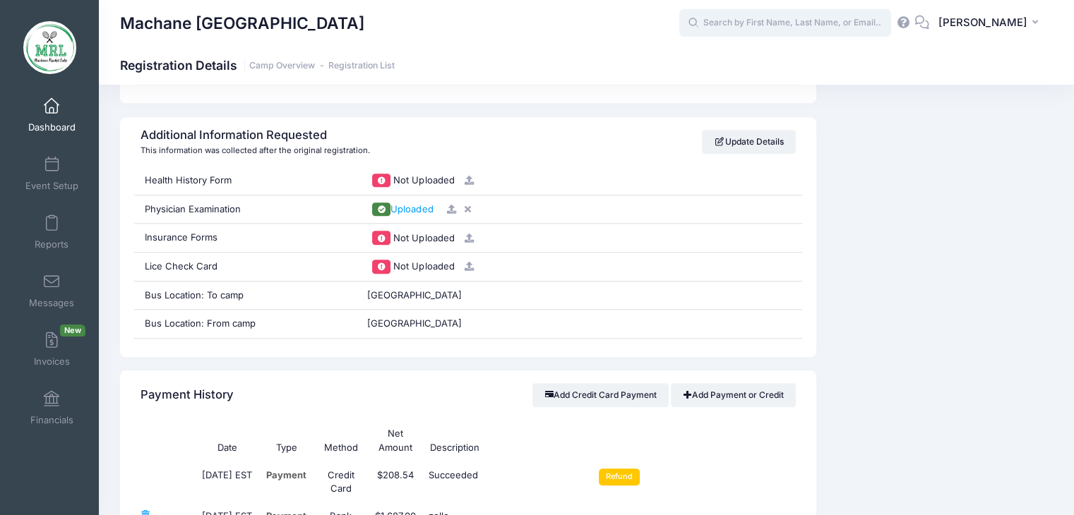
click at [770, 28] on input "text" at bounding box center [785, 23] width 212 height 28
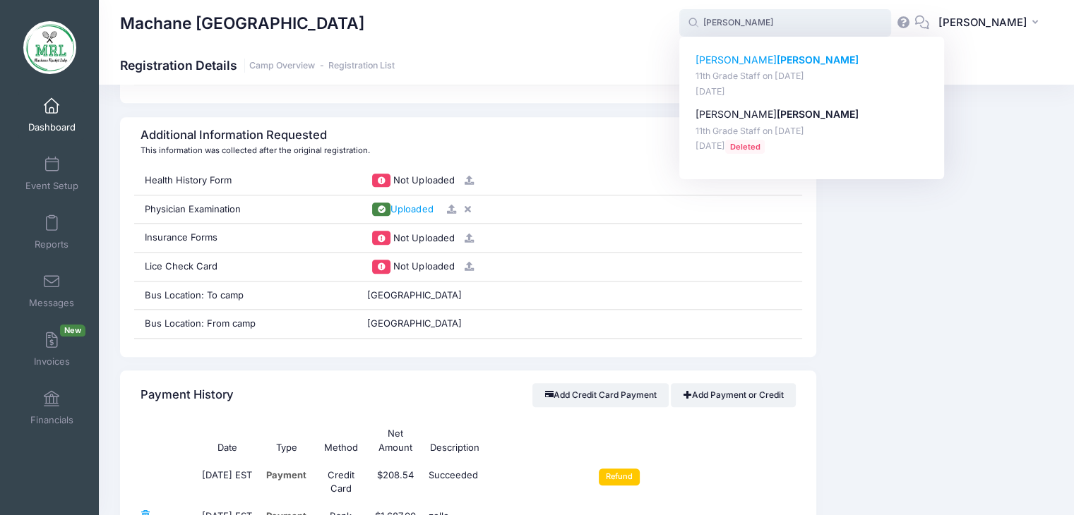
click at [776, 66] on strong "[PERSON_NAME]" at bounding box center [817, 60] width 82 height 12
type input "Matti Gewirtz (11th Grade Staff, Aug-14, 2025)"
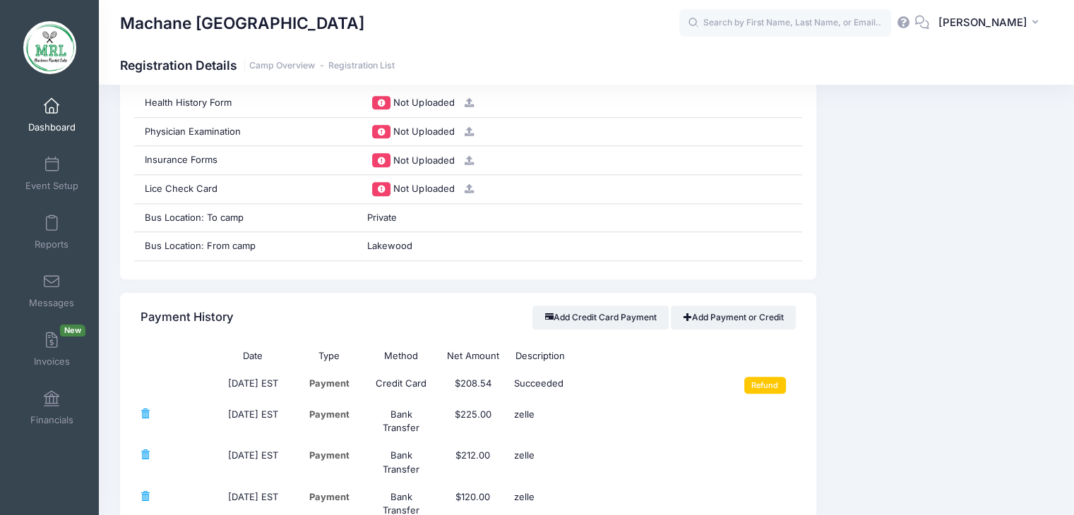
scroll to position [1513, 0]
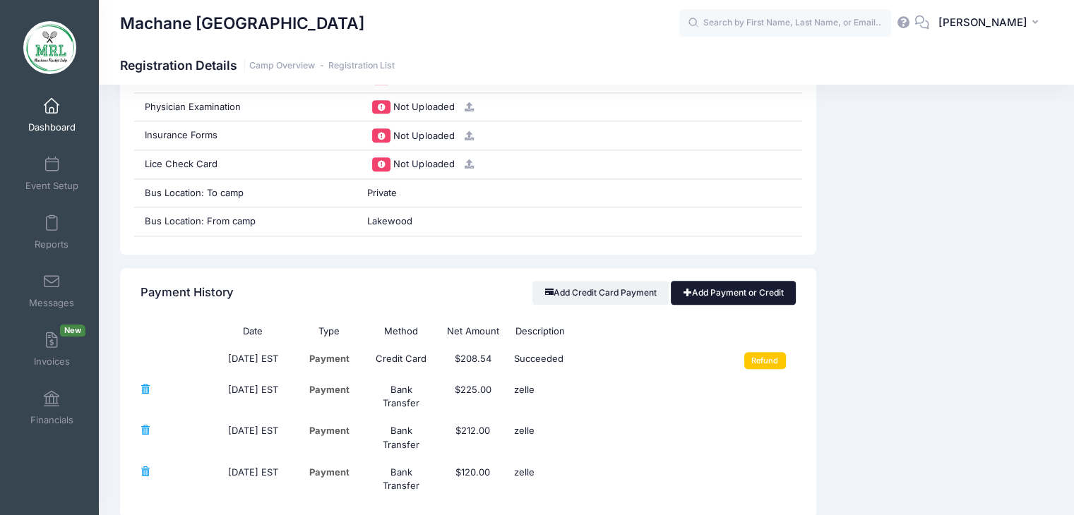
click at [757, 288] on link "Add Payment or Credit" at bounding box center [733, 293] width 125 height 24
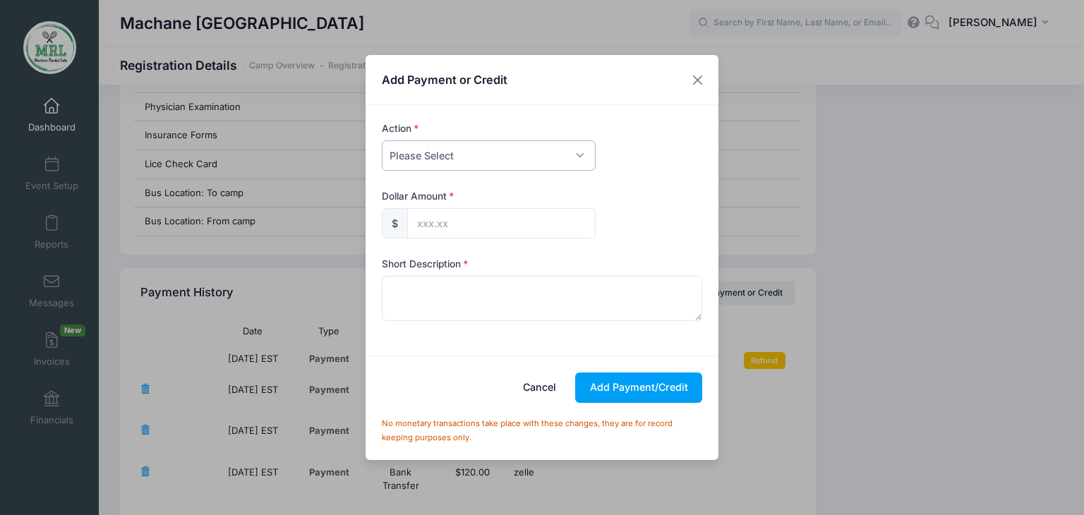
click at [570, 156] on select "Please Select Payment Credit Refund (Offline)" at bounding box center [489, 155] width 214 height 30
select select "credit"
click at [382, 140] on select "Please Select Payment Credit Refund (Offline)" at bounding box center [489, 155] width 214 height 30
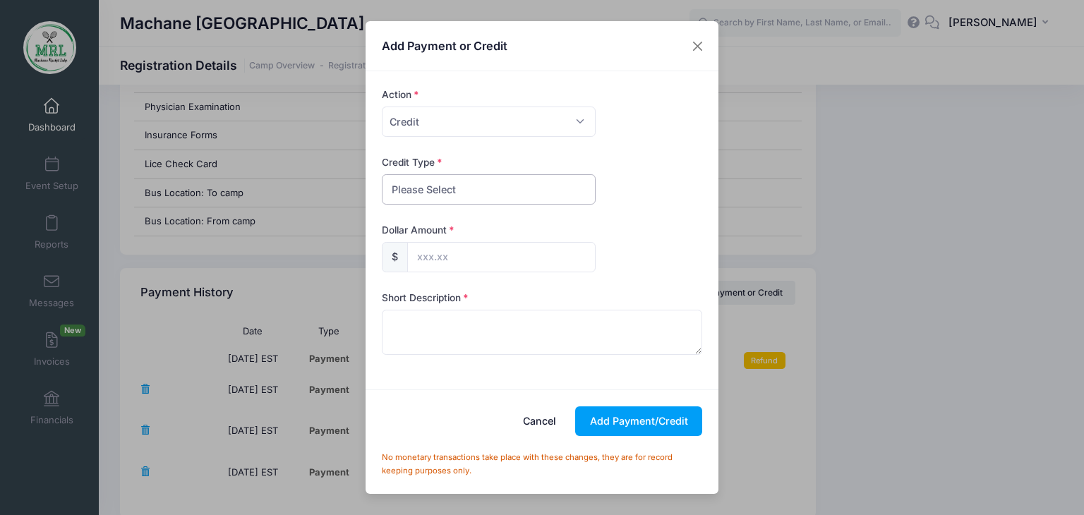
click at [574, 184] on select "Please Select Discount Scholarship Other" at bounding box center [489, 189] width 214 height 30
select select "other"
click at [382, 174] on select "Please Select Discount Scholarship Other" at bounding box center [489, 189] width 214 height 30
click at [533, 266] on input "text" at bounding box center [501, 257] width 188 height 30
type input "67.67"
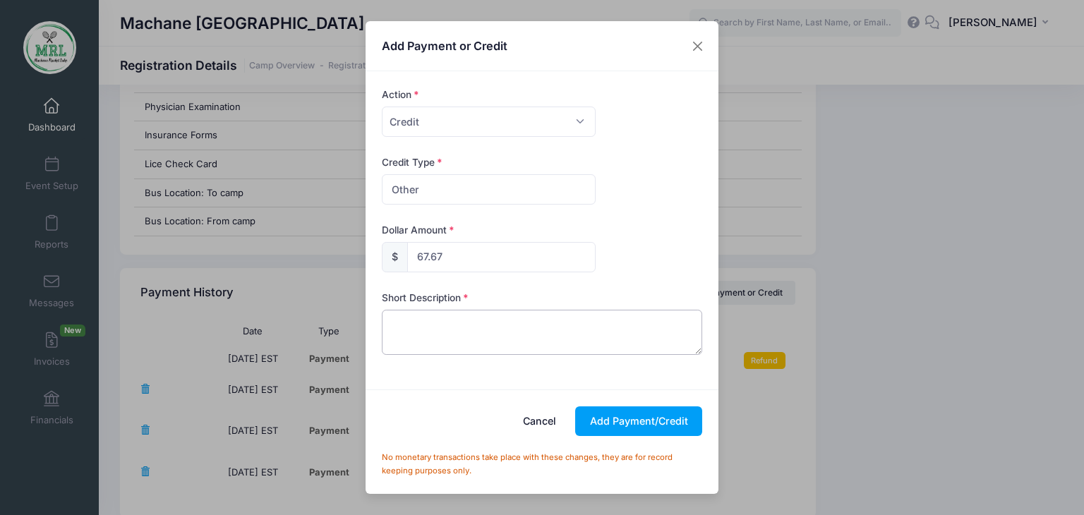
click at [439, 322] on textarea at bounding box center [542, 332] width 321 height 45
type textarea "credit"
click at [638, 426] on button "Add Payment/Credit" at bounding box center [638, 422] width 127 height 30
